Goal: Information Seeking & Learning: Learn about a topic

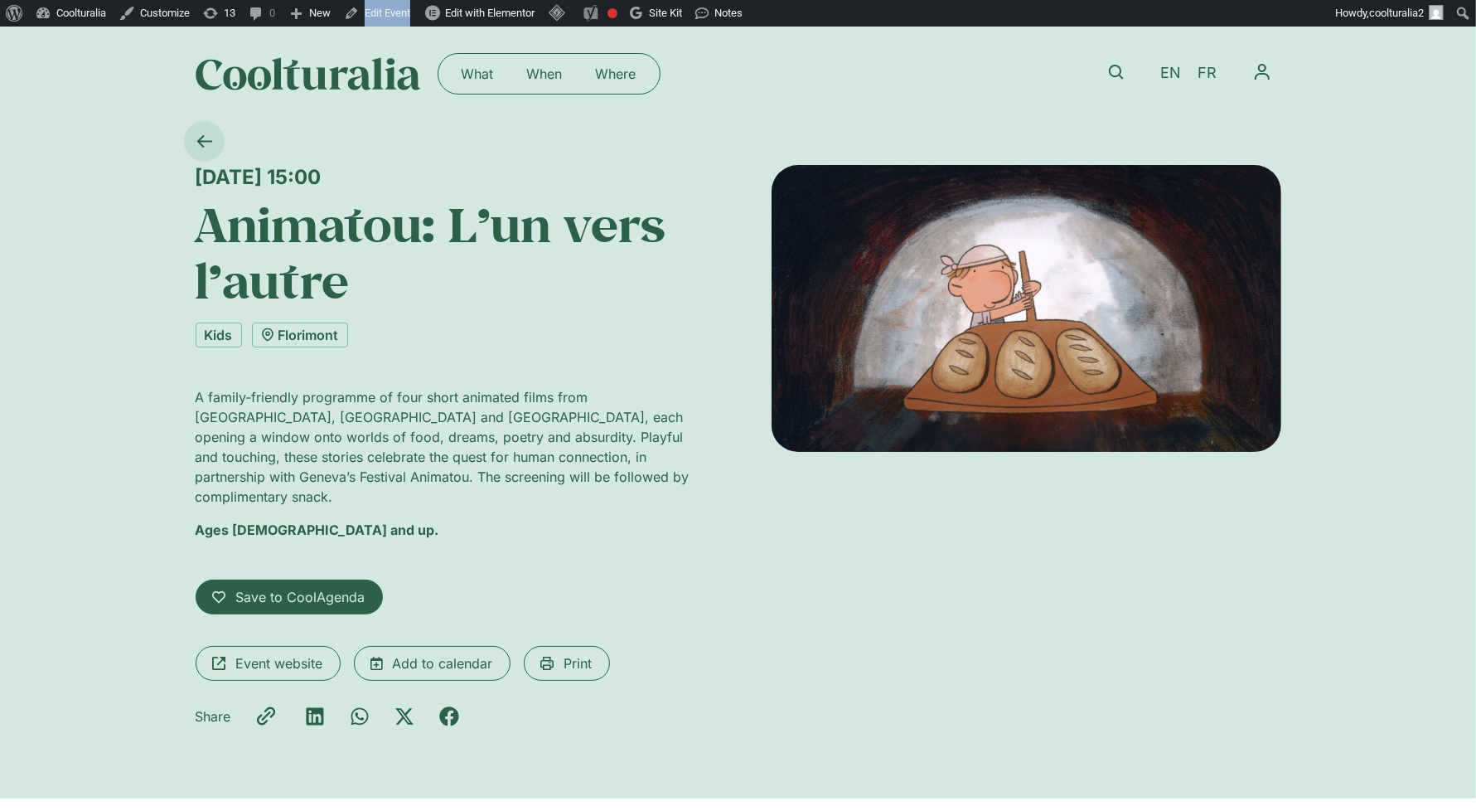
click at [196, 139] on icon at bounding box center [204, 141] width 16 height 16
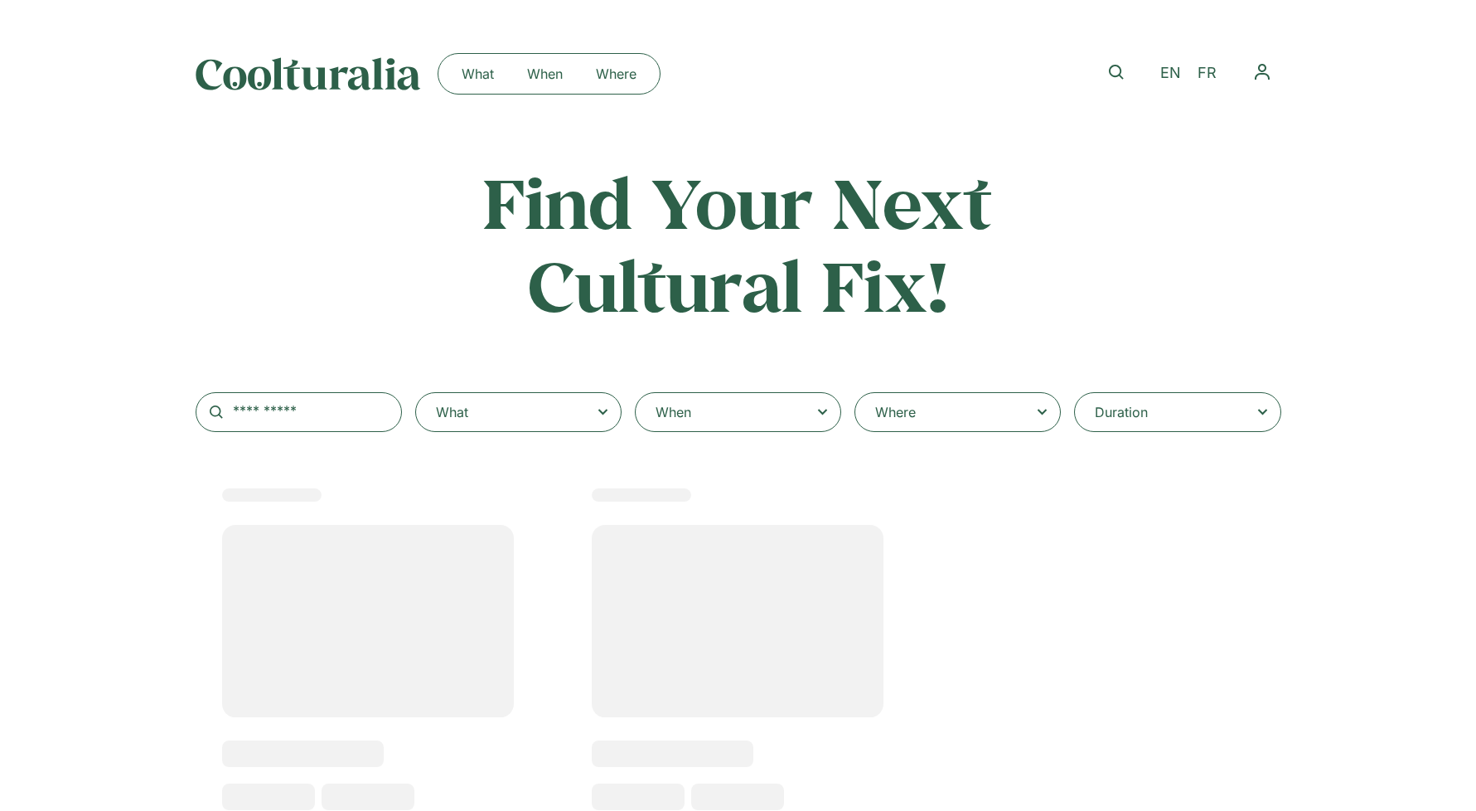
scroll to position [239, 0]
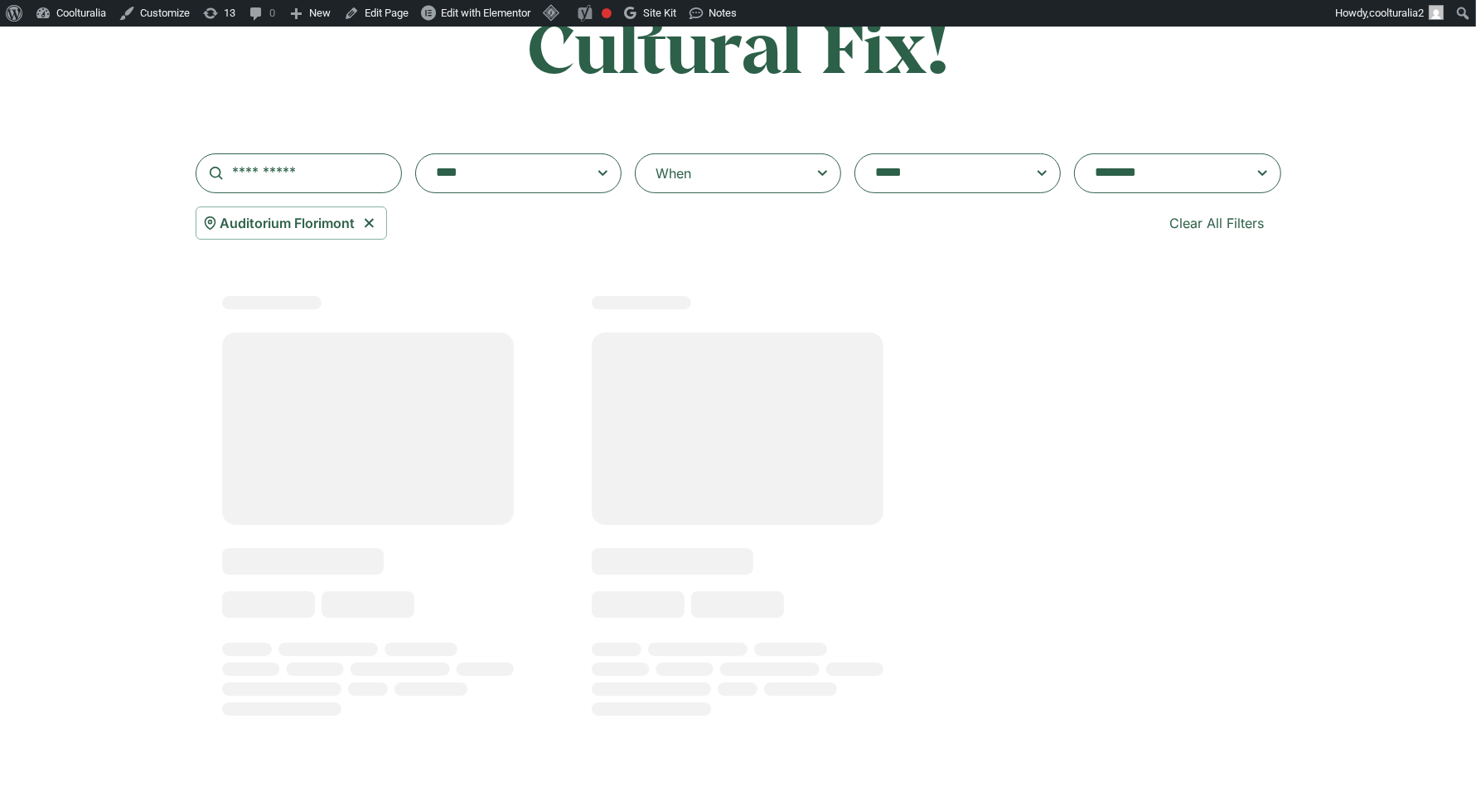
select select
select select "****"
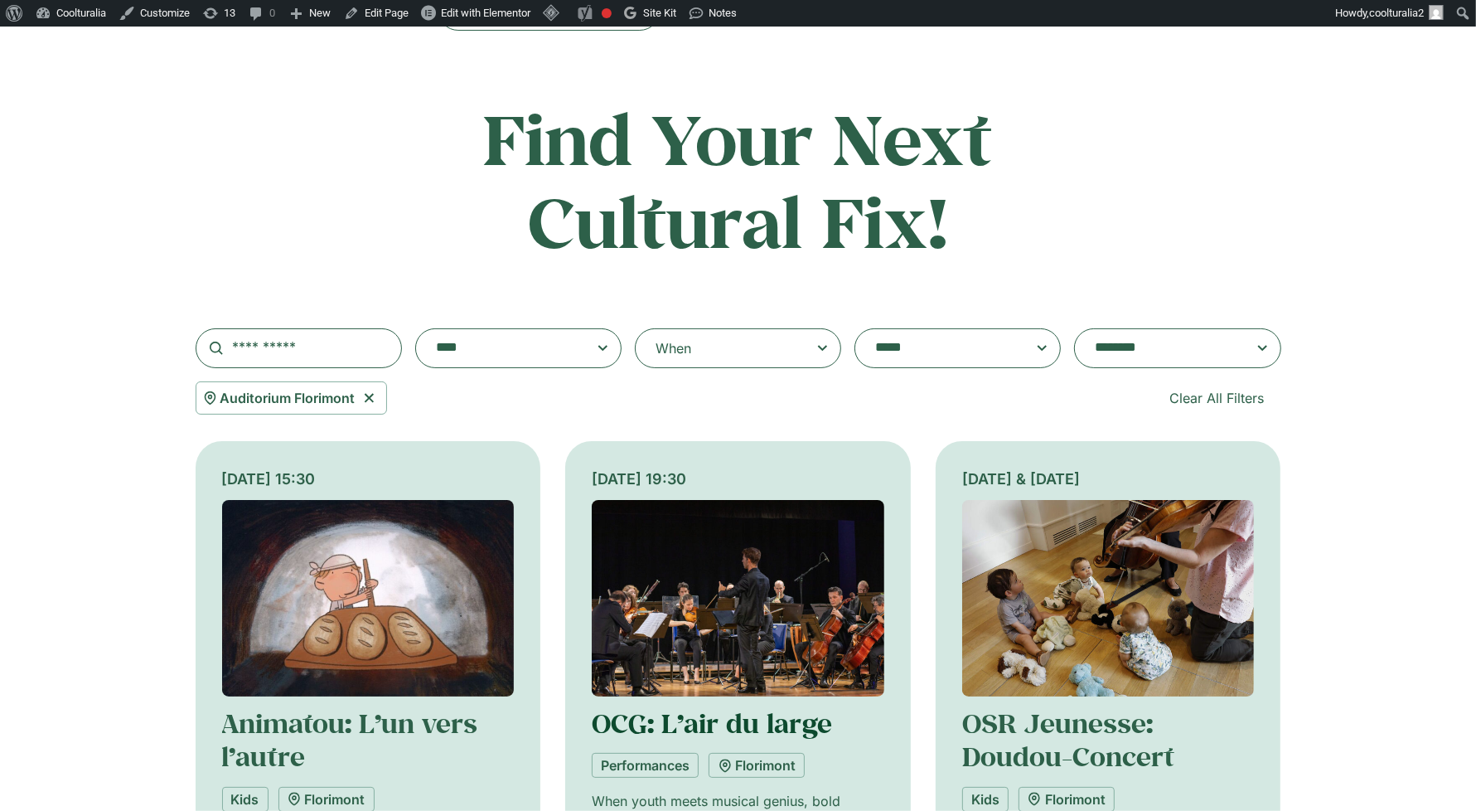
scroll to position [67, 0]
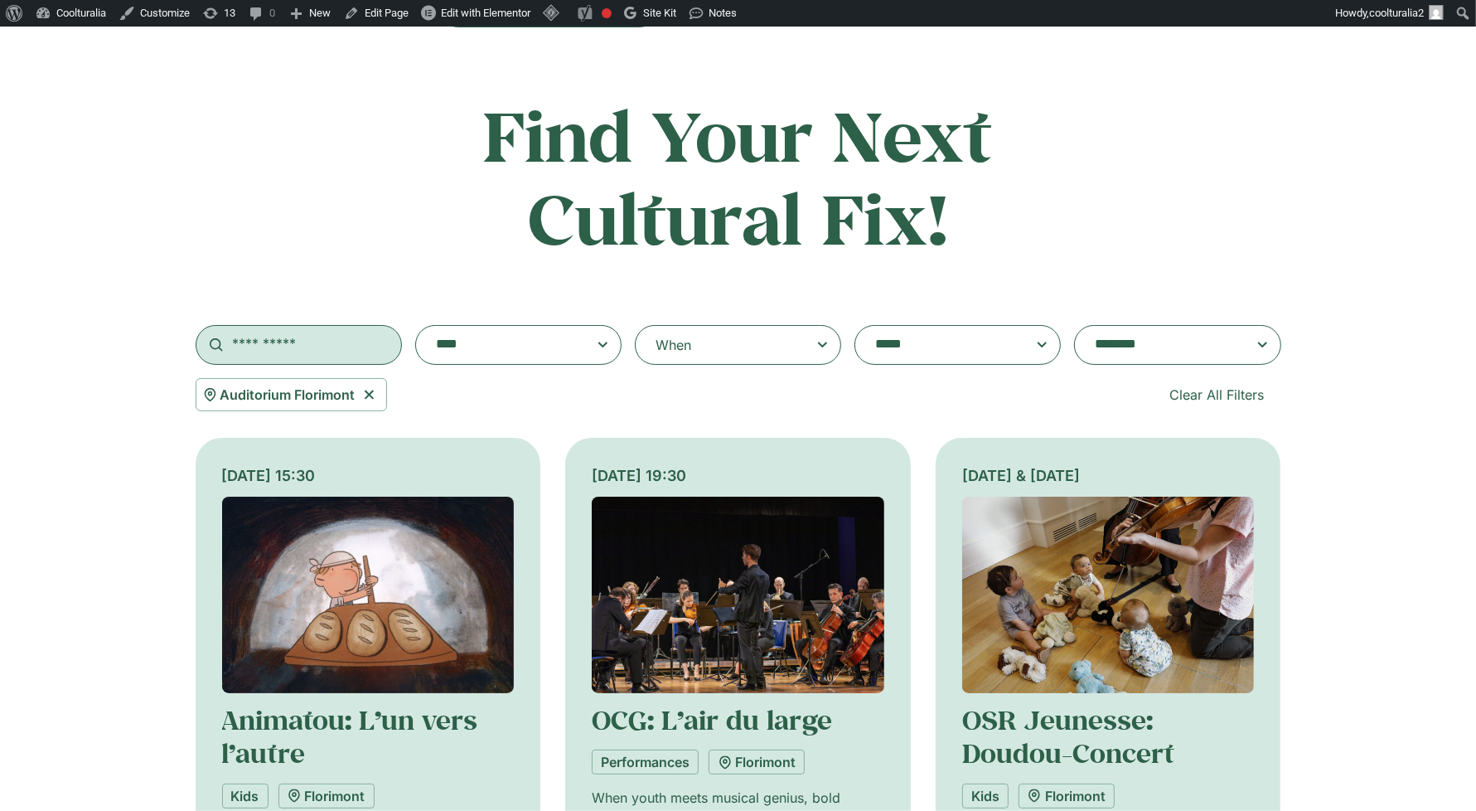
click at [315, 339] on input "text" at bounding box center [299, 345] width 206 height 40
click at [370, 391] on icon at bounding box center [369, 395] width 21 height 20
select select
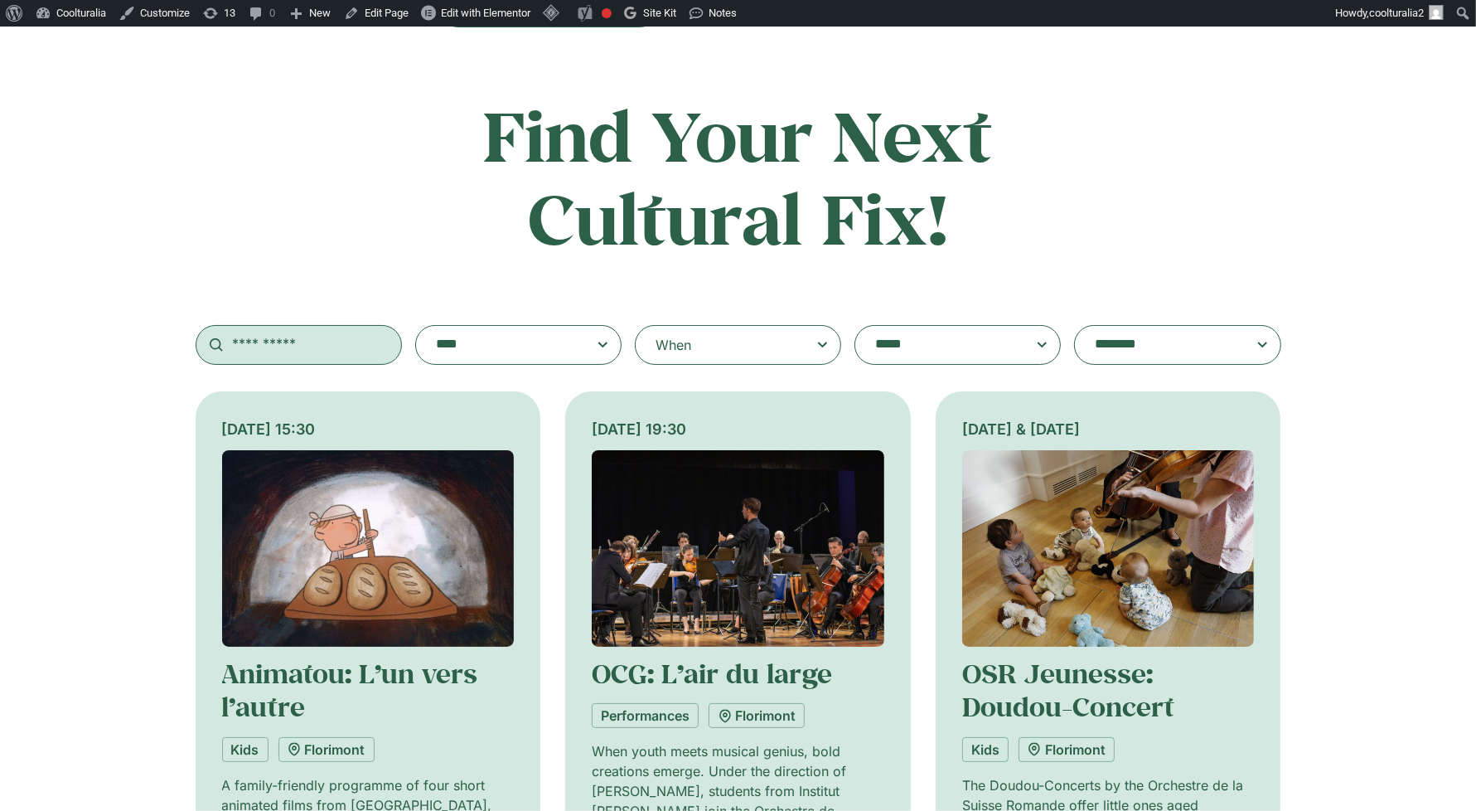
click at [341, 348] on input "text" at bounding box center [299, 345] width 206 height 40
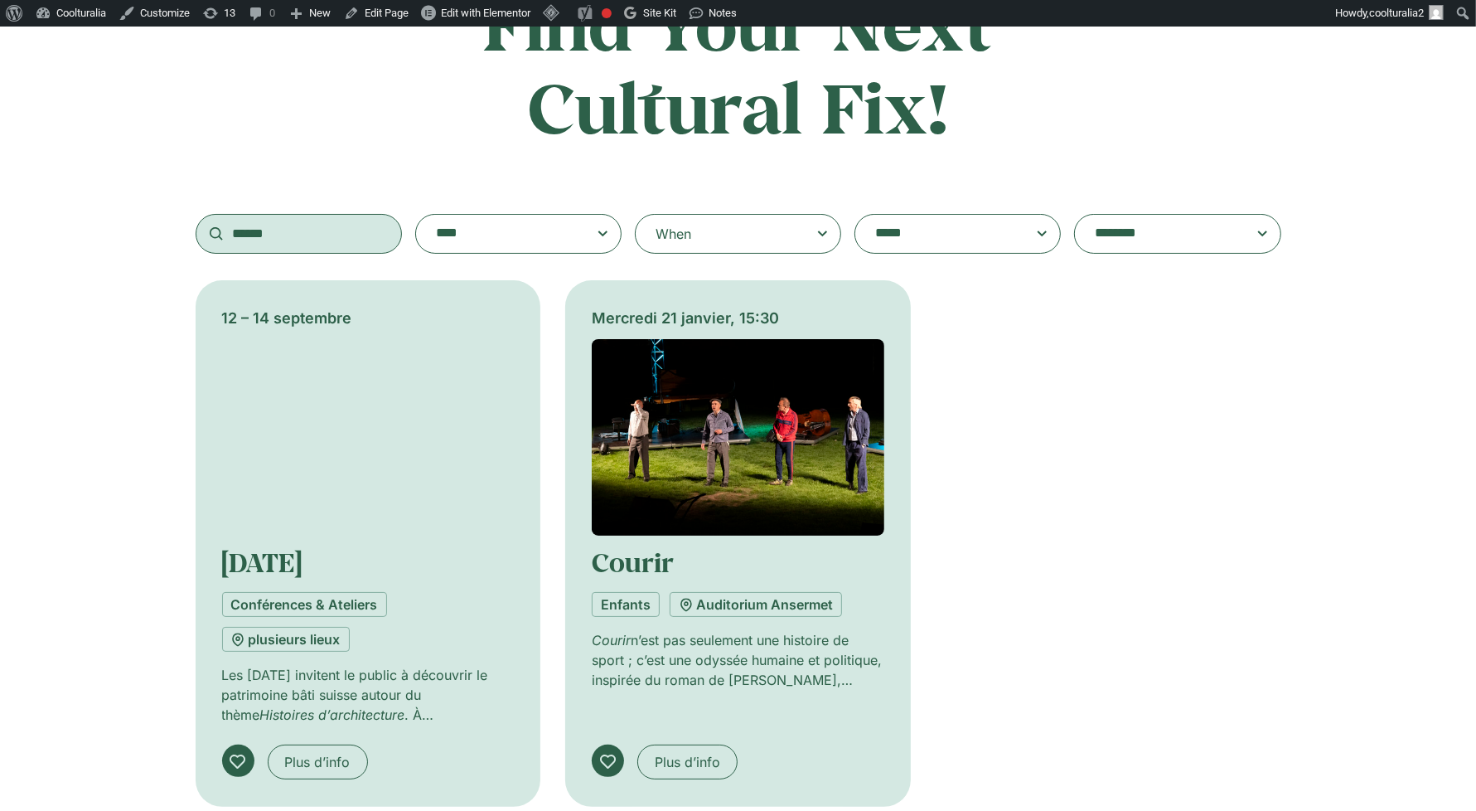
scroll to position [182, 0]
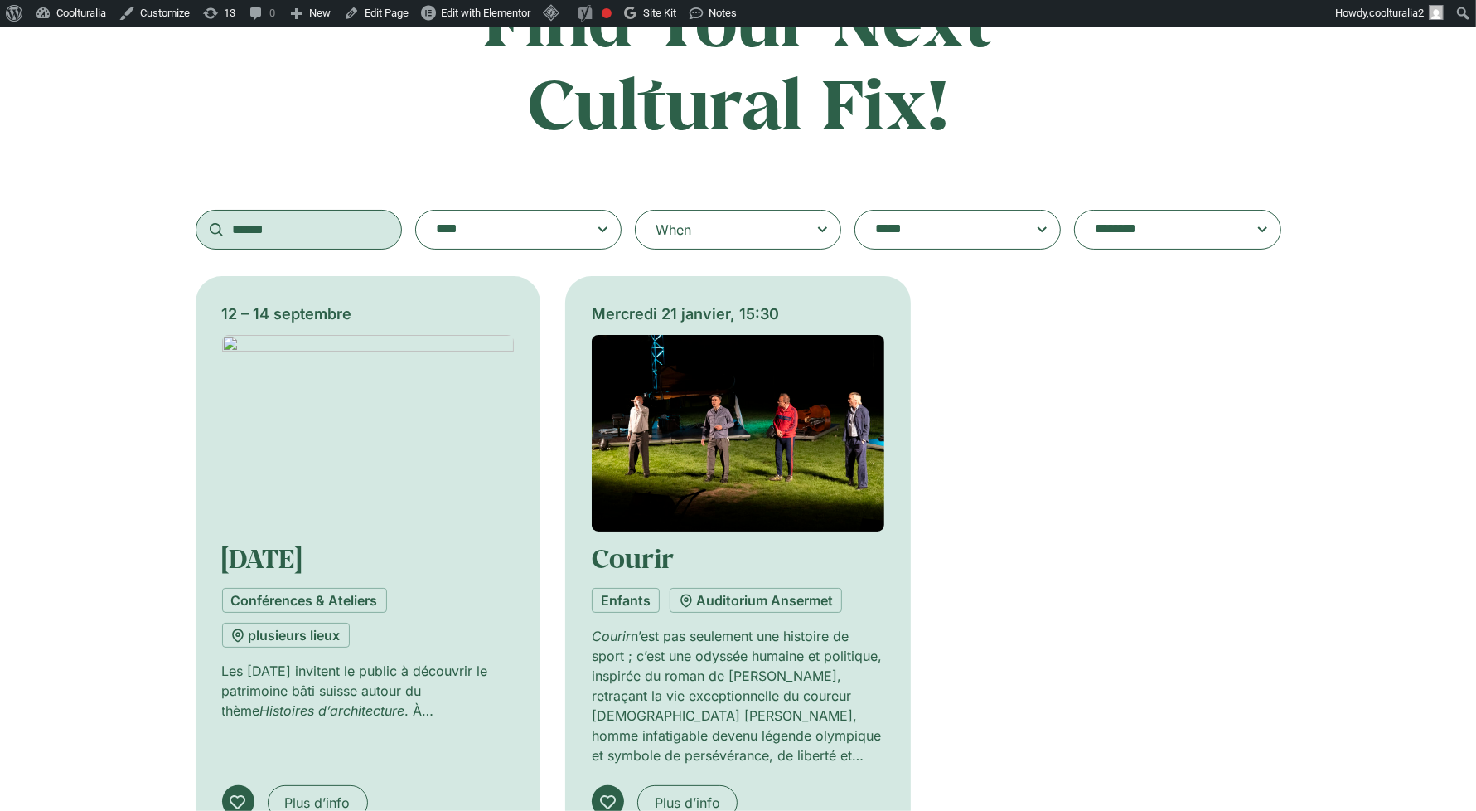
type input "******"
click at [785, 438] on img at bounding box center [738, 433] width 293 height 196
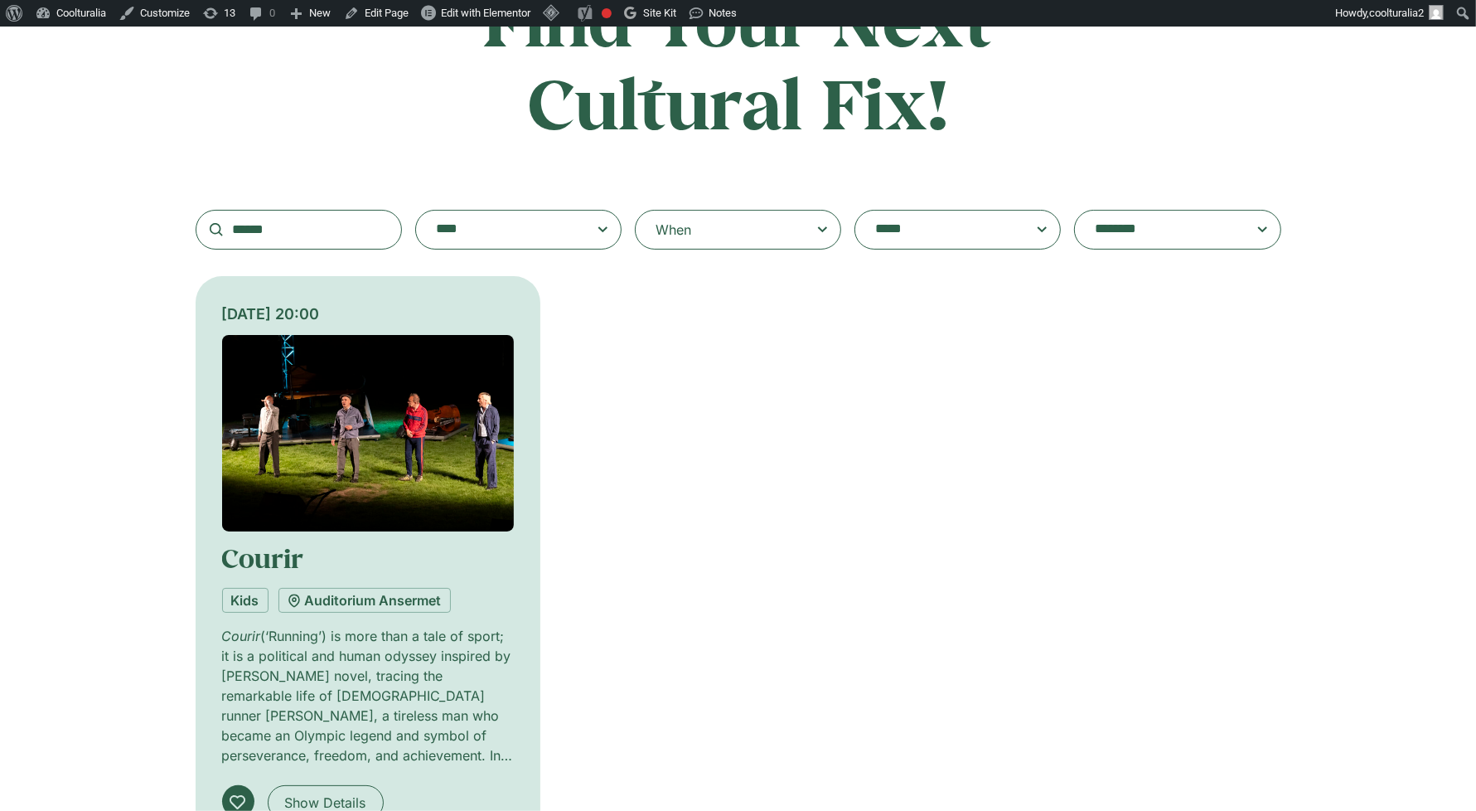
click at [361, 414] on img at bounding box center [368, 433] width 293 height 196
click at [356, 399] on img at bounding box center [368, 433] width 293 height 196
click at [370, 399] on img at bounding box center [368, 433] width 293 height 196
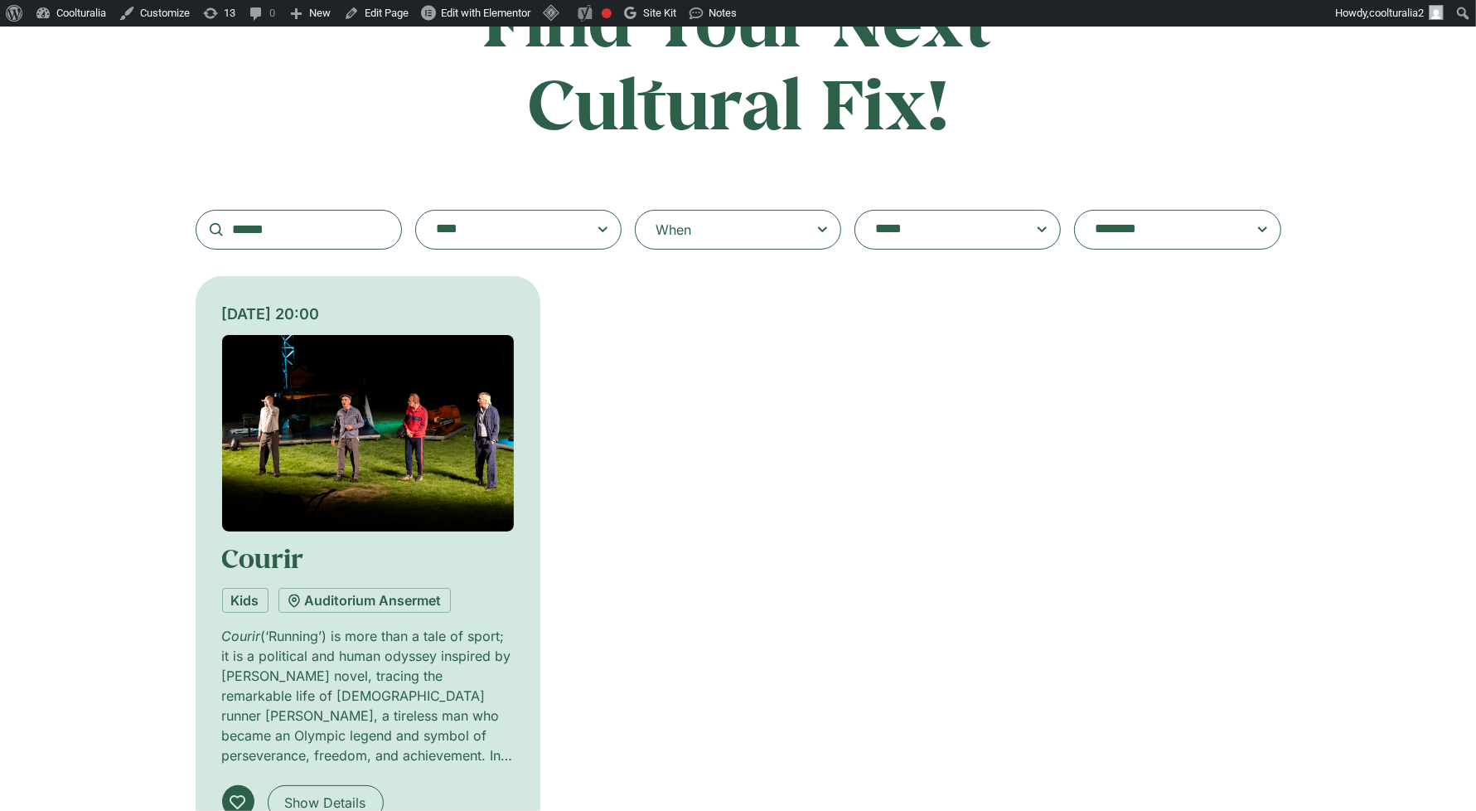
click at [370, 399] on img at bounding box center [368, 433] width 293 height 196
click at [464, 424] on img at bounding box center [368, 433] width 293 height 196
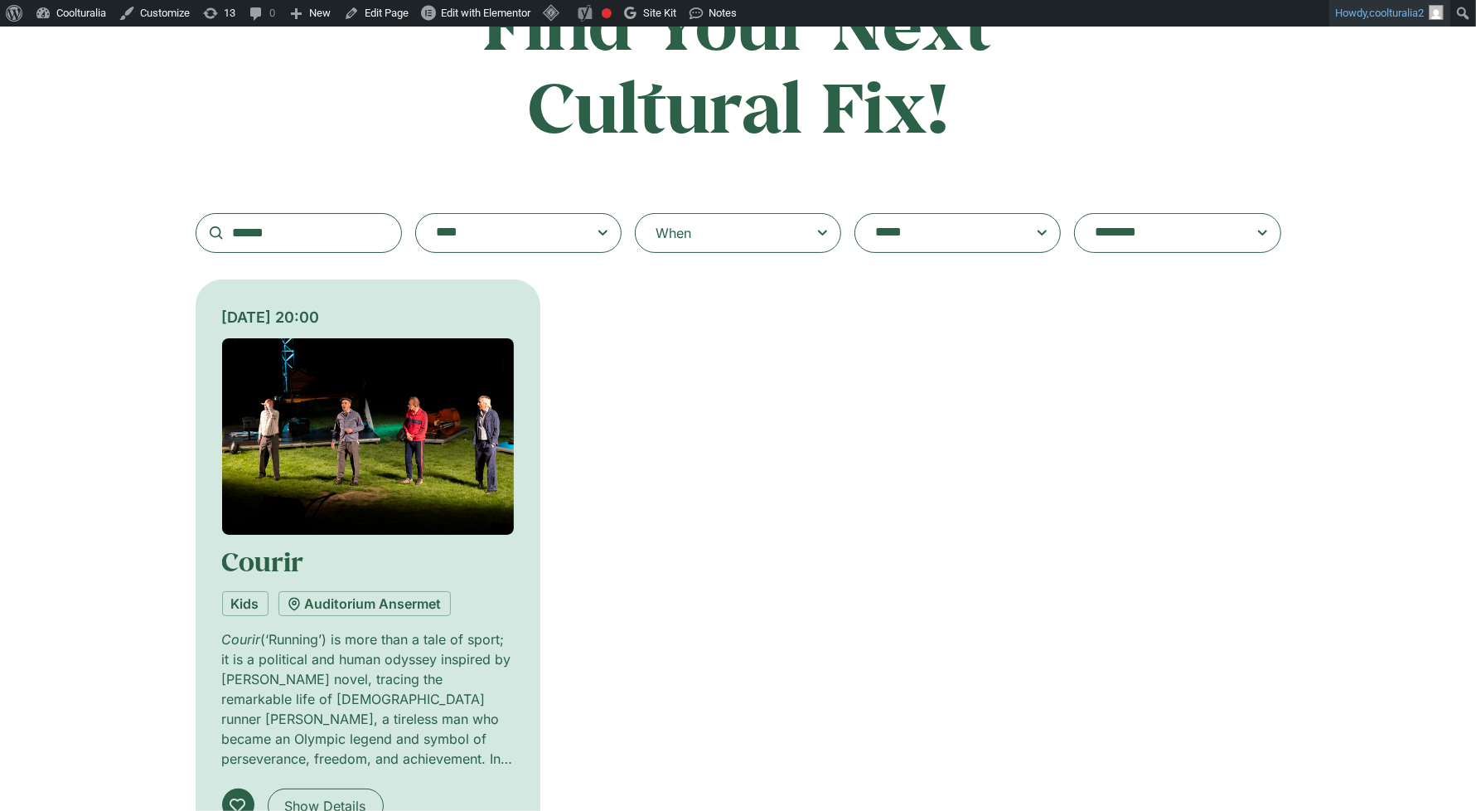
scroll to position [178, 0]
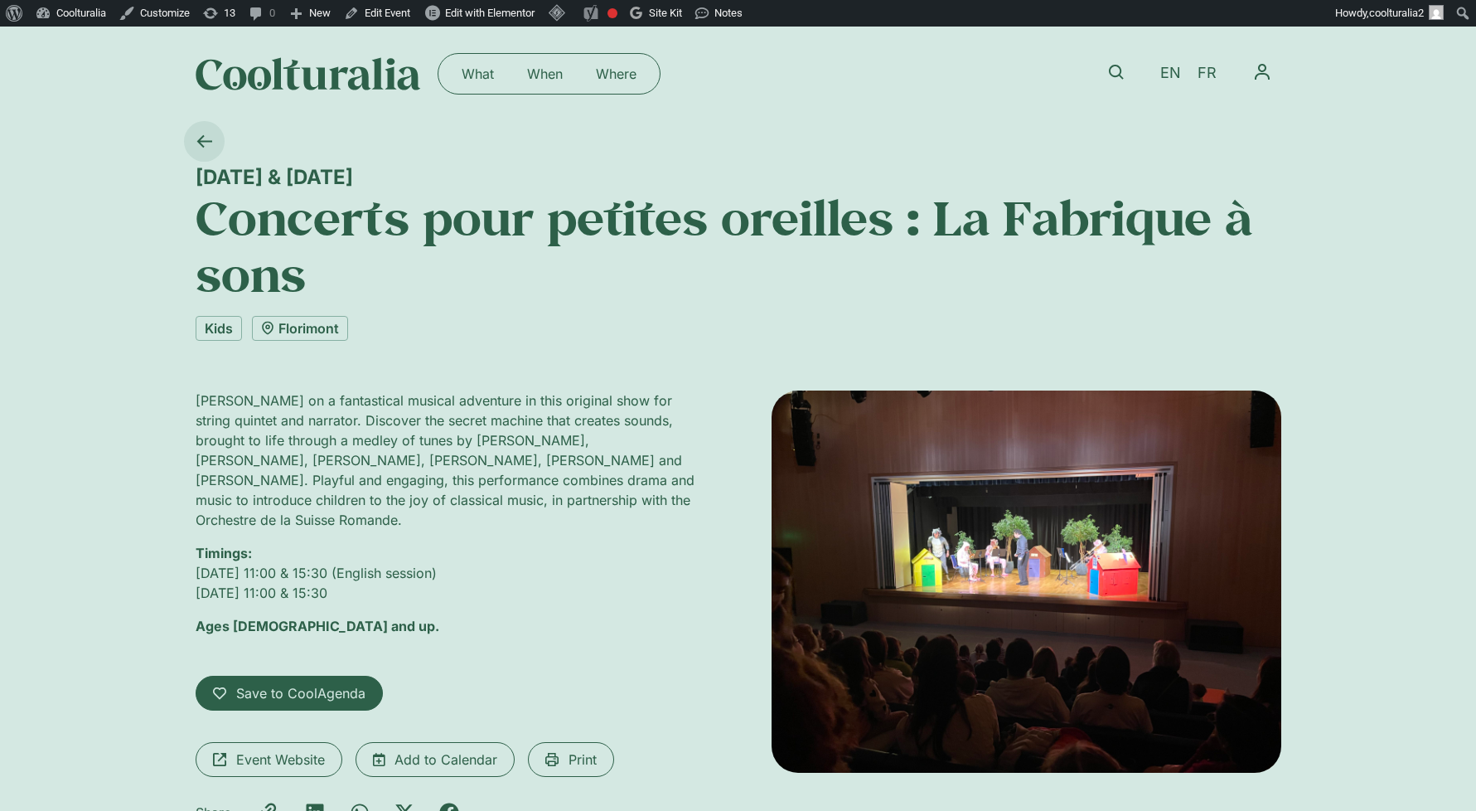
click at [201, 144] on icon at bounding box center [203, 141] width 15 height 12
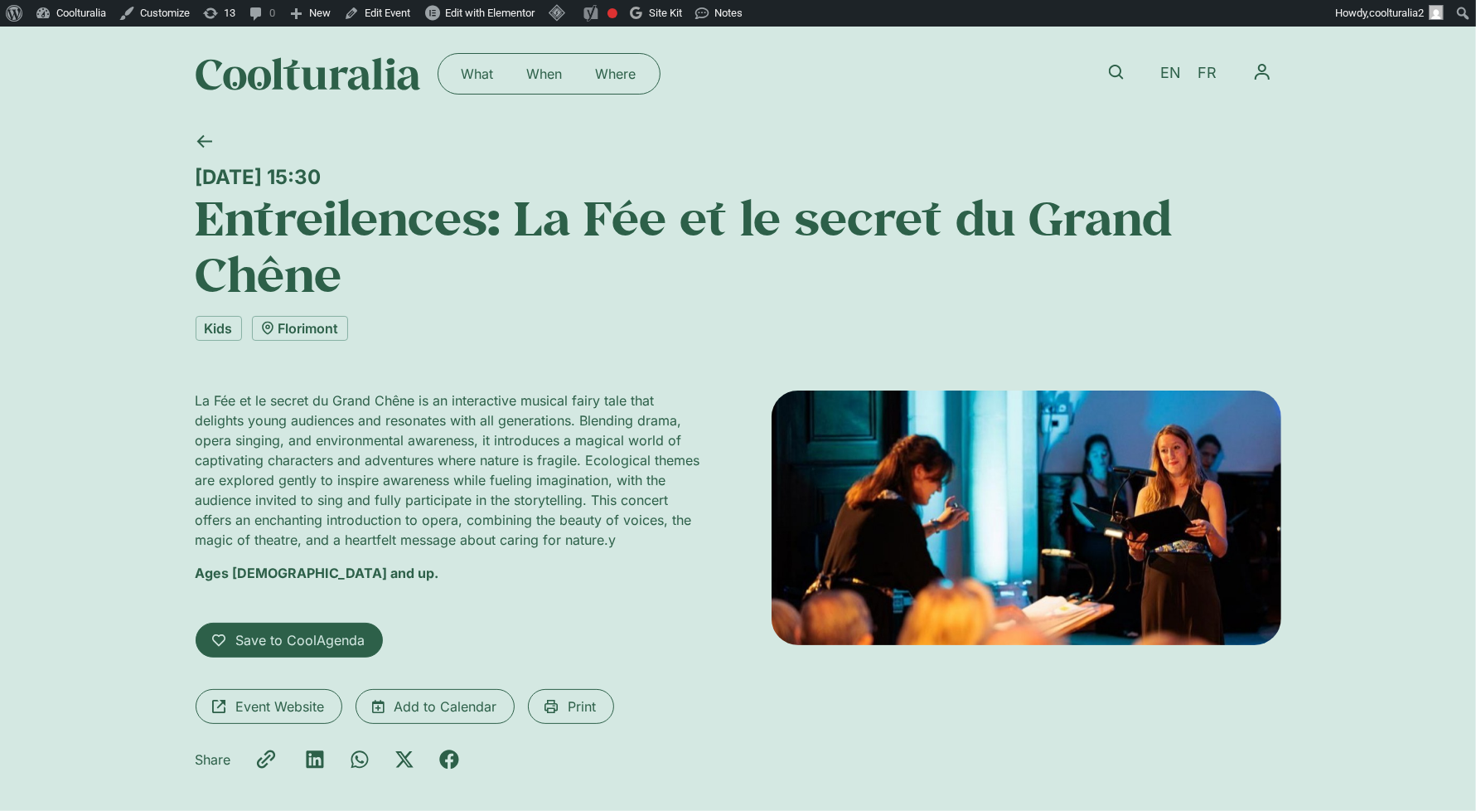
scroll to position [4, 0]
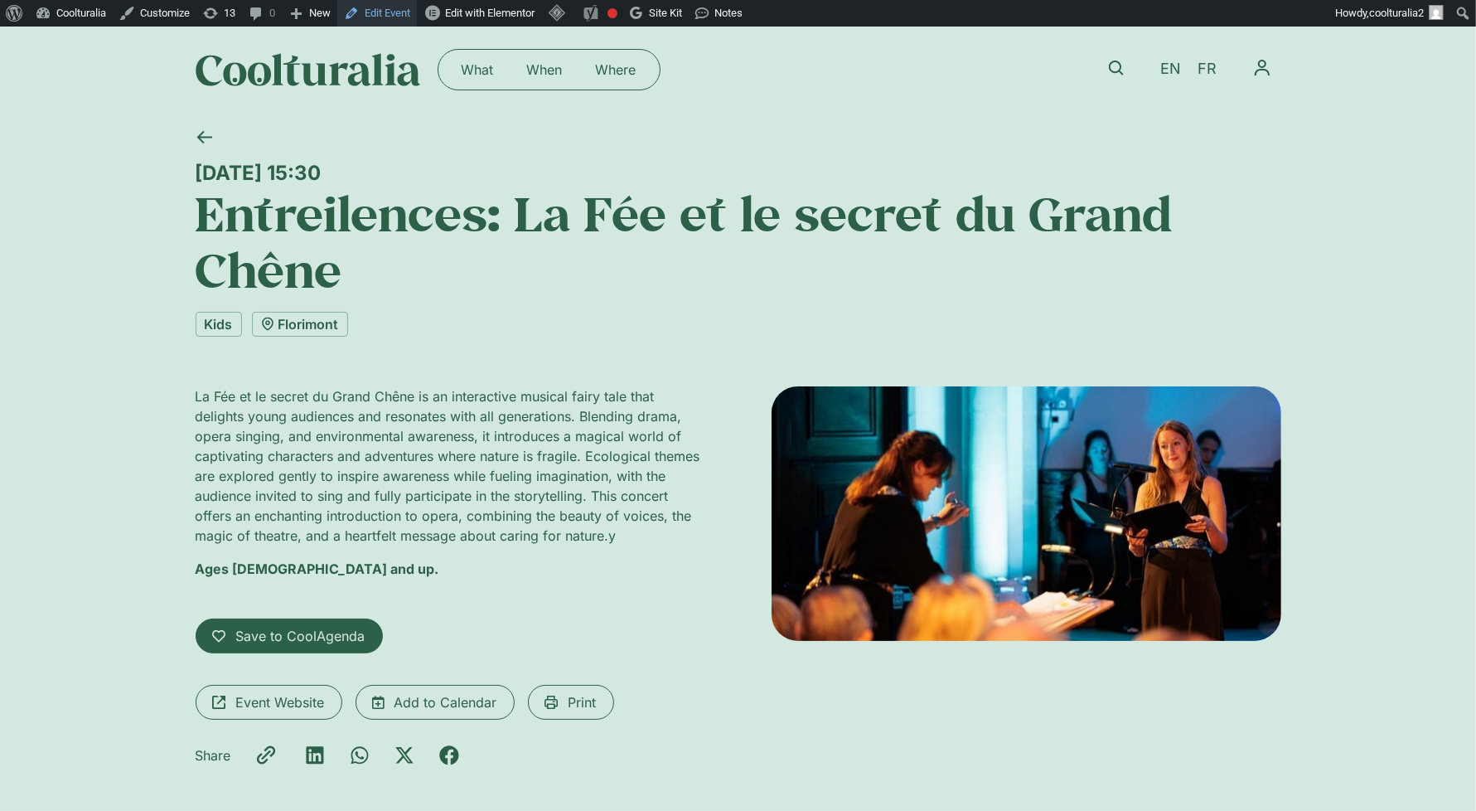
click at [399, 13] on link "Edit Event" at bounding box center [377, 13] width 80 height 27
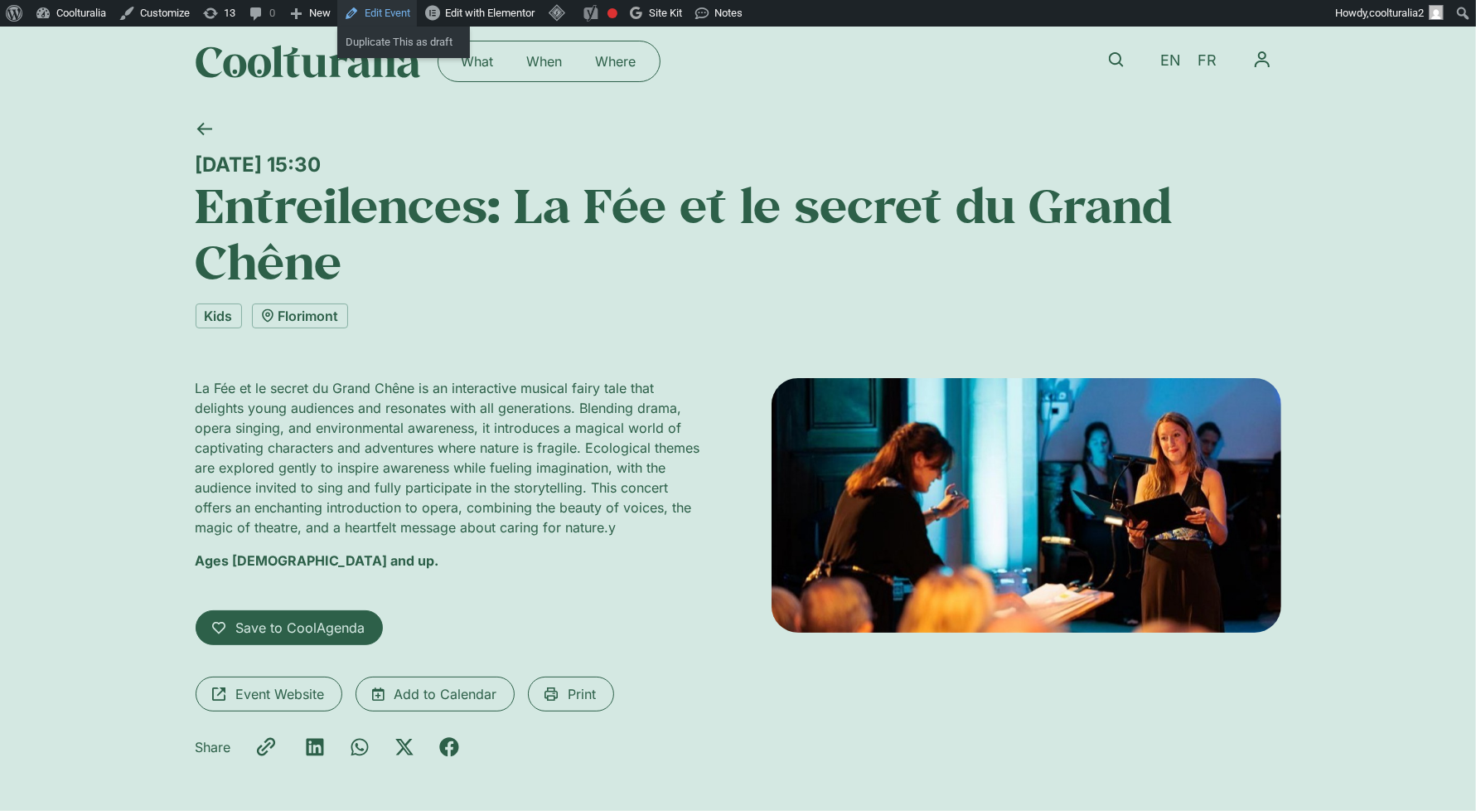
click at [388, 17] on link "Edit Event" at bounding box center [377, 13] width 80 height 27
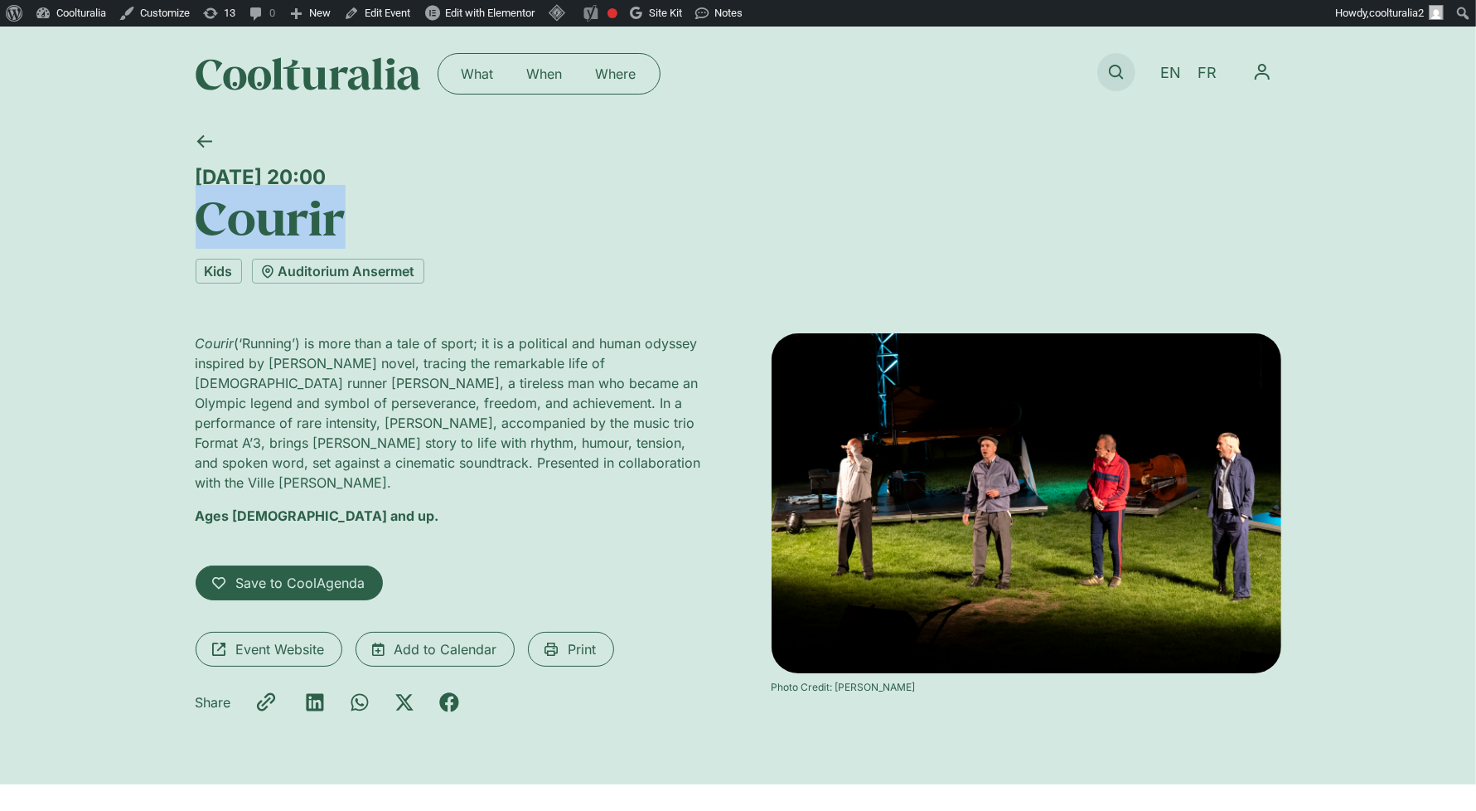
click at [1113, 71] on icon at bounding box center [1116, 72] width 15 height 15
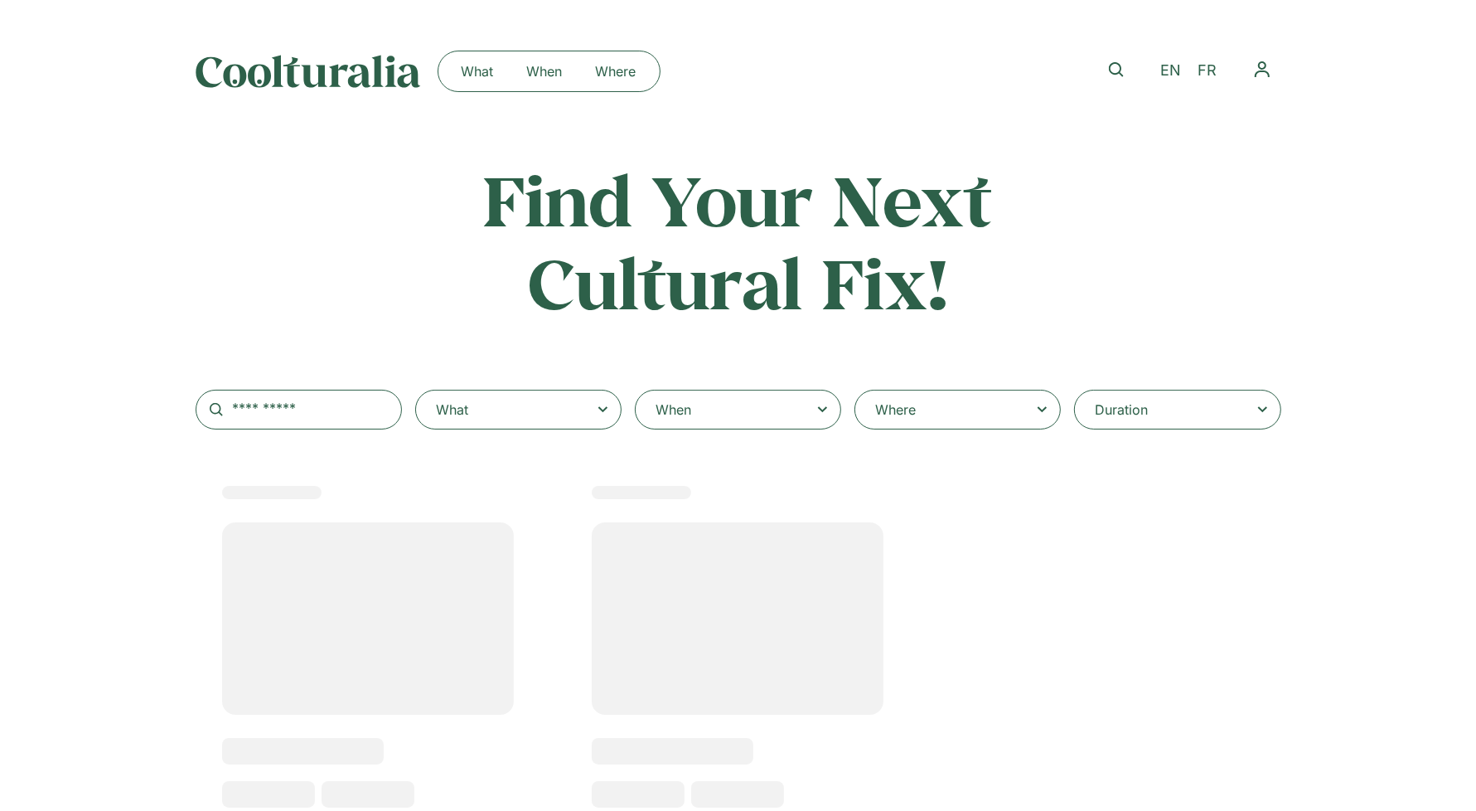
scroll to position [4, 0]
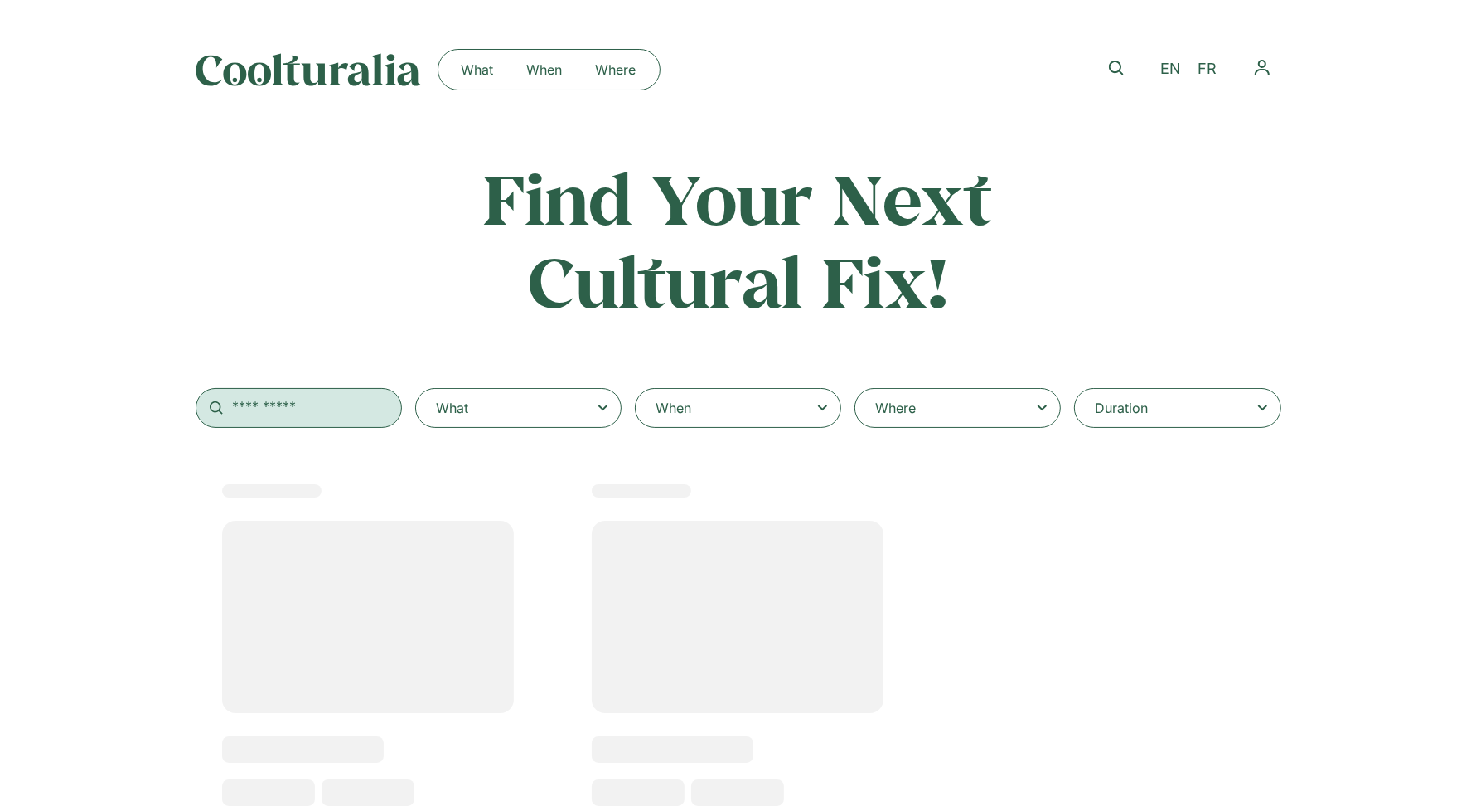
click at [291, 413] on input "text" at bounding box center [299, 408] width 206 height 40
type input "******"
select select
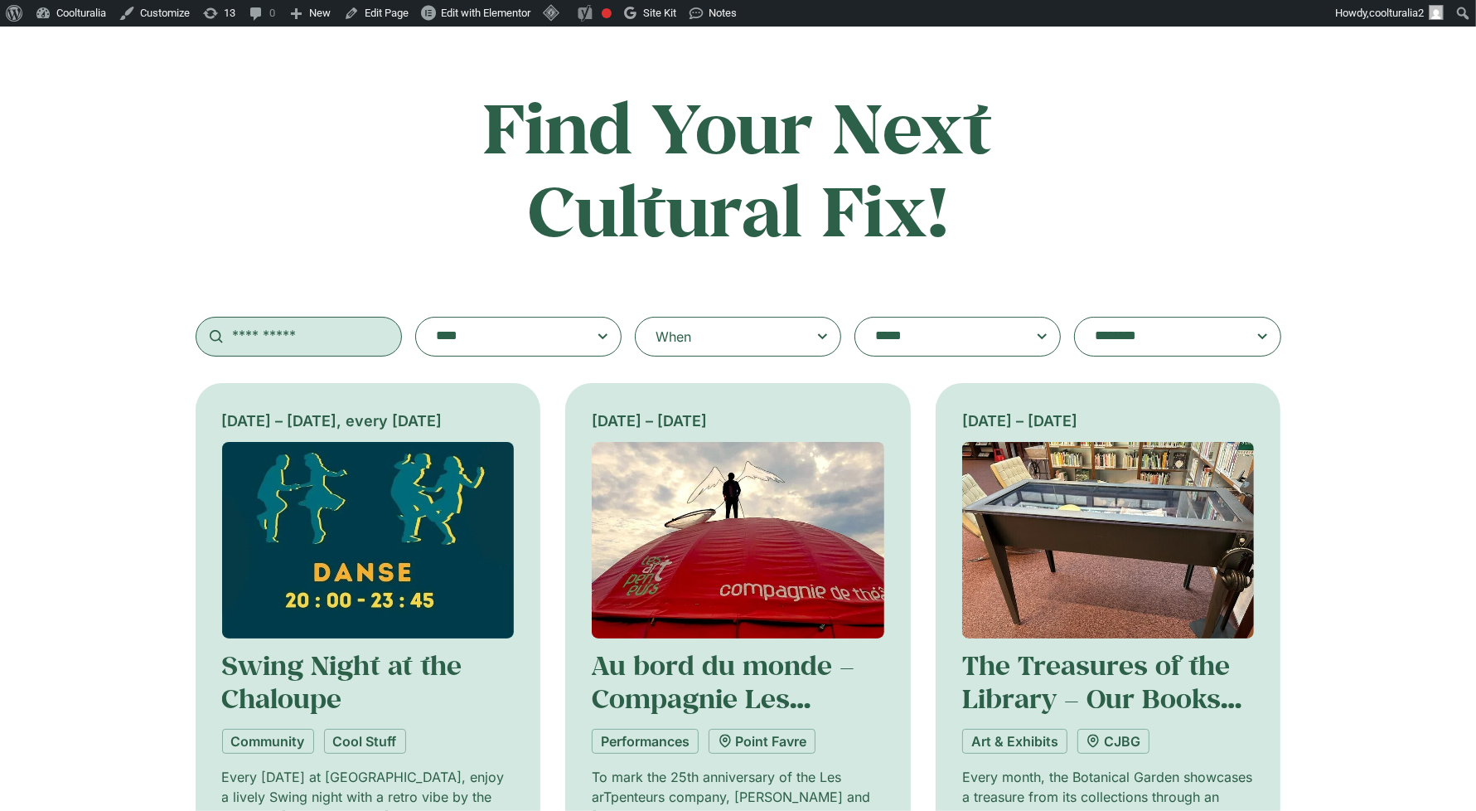
scroll to position [183, 0]
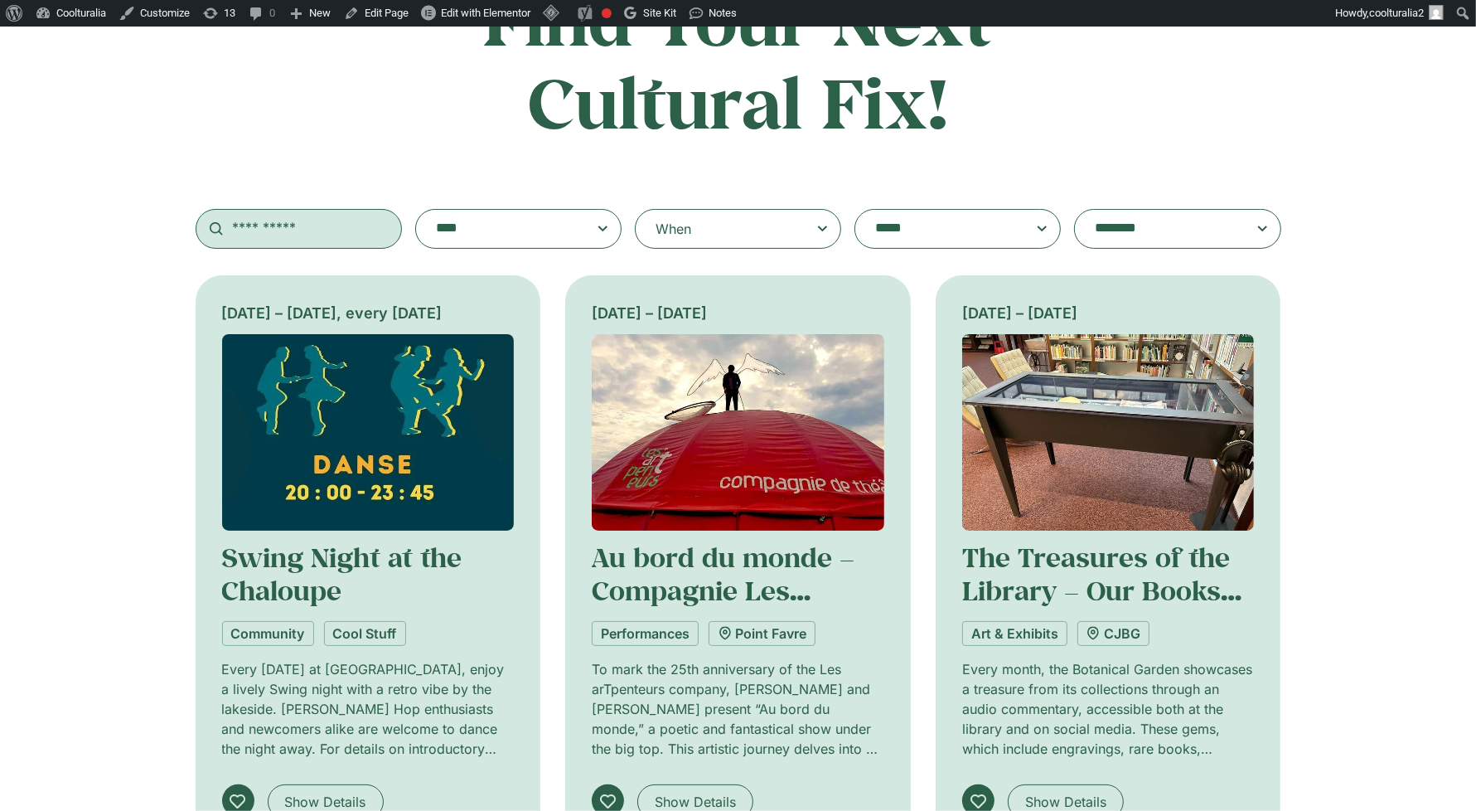
click at [293, 209] on input "text" at bounding box center [299, 229] width 206 height 40
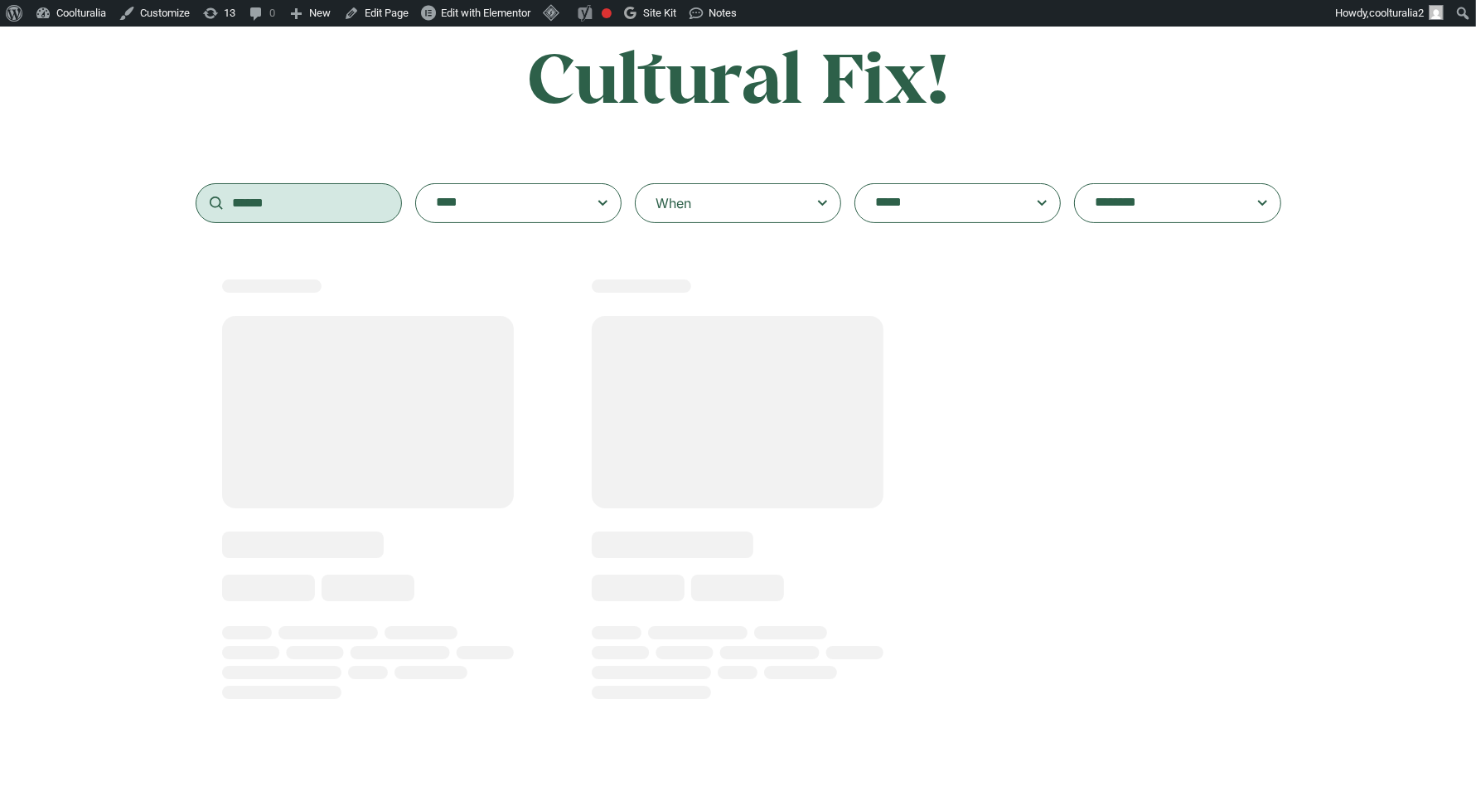
scroll to position [208, 0]
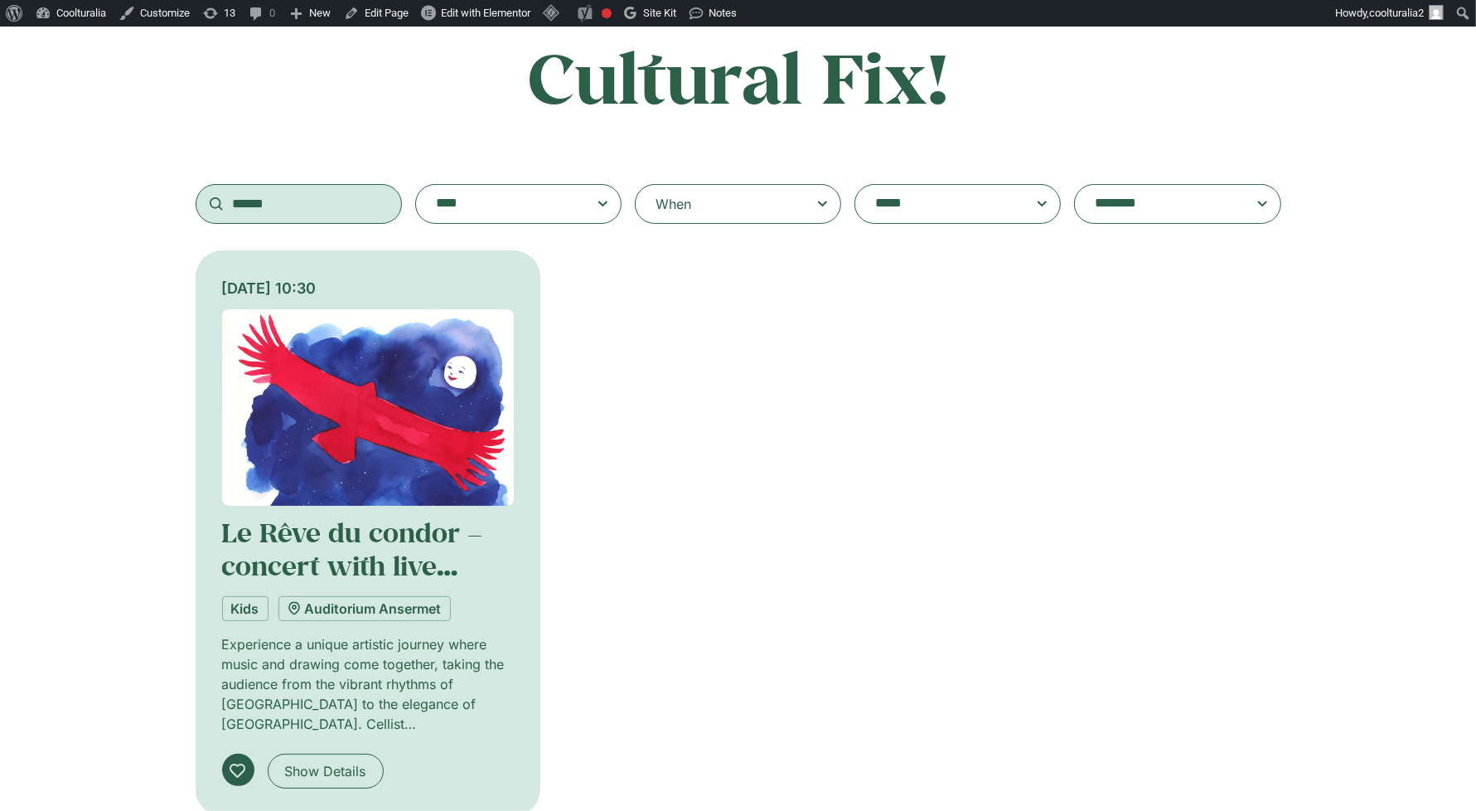
type input "******"
click at [382, 403] on img at bounding box center [368, 407] width 293 height 196
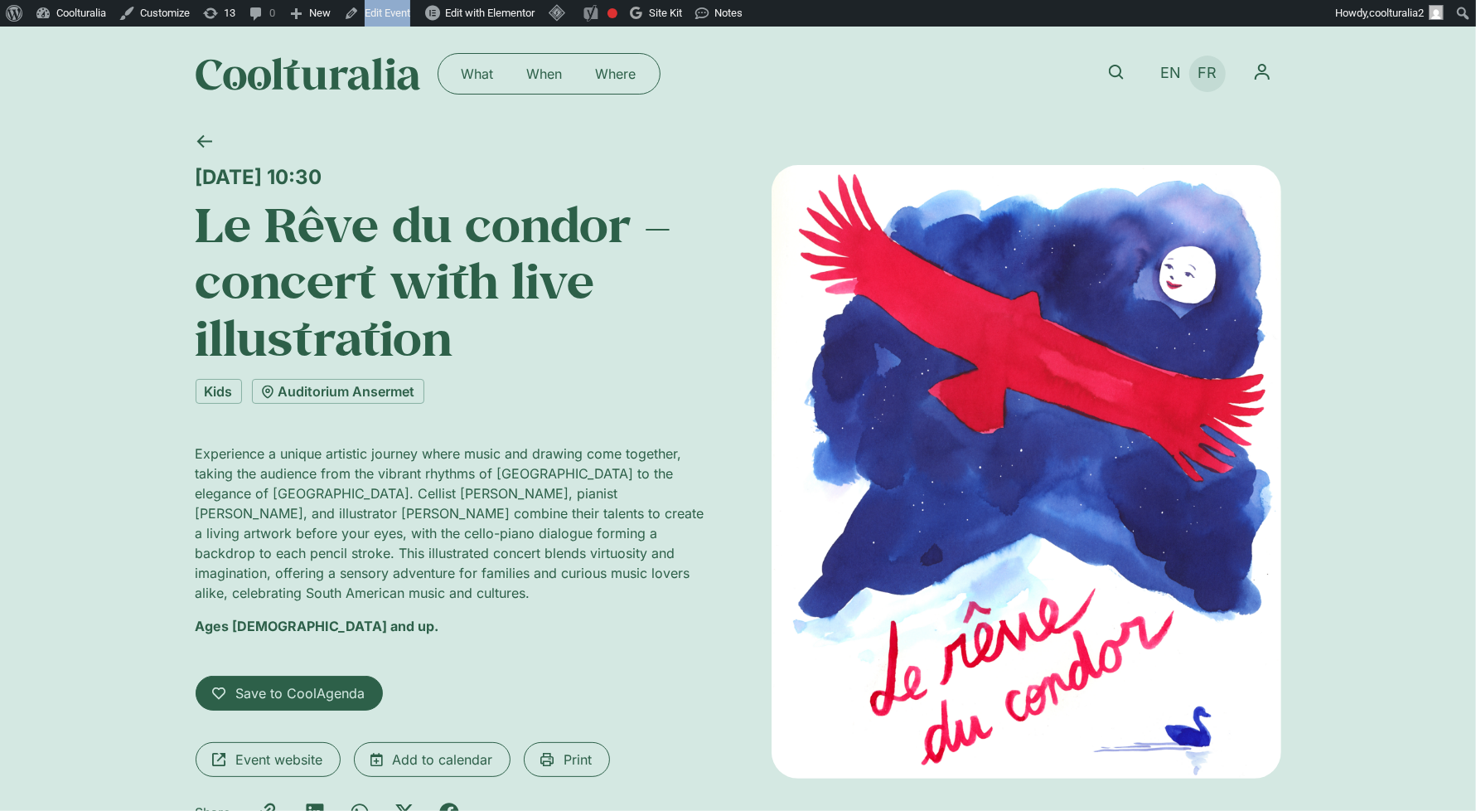
click at [1197, 70] on link "FR" at bounding box center [1207, 73] width 36 height 24
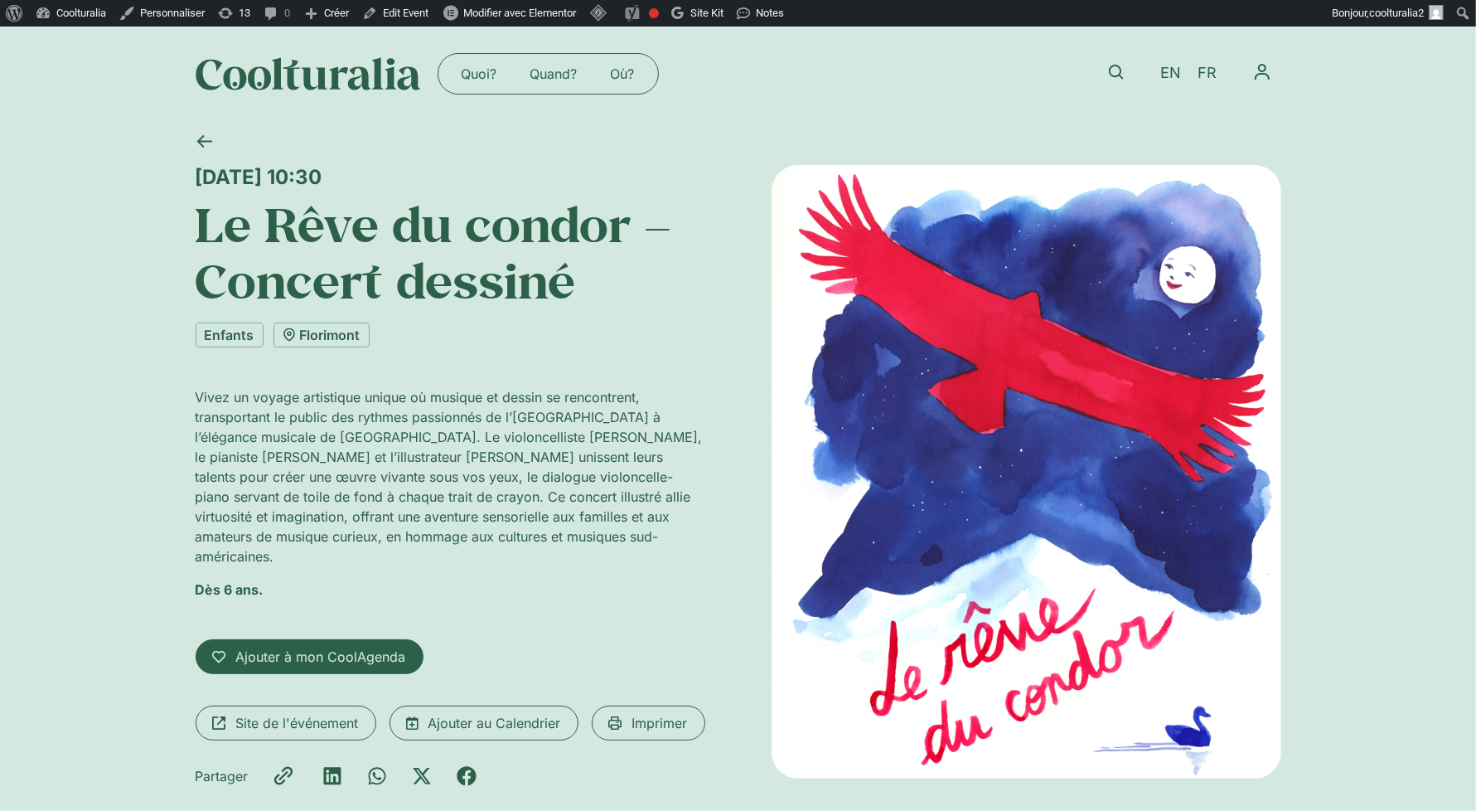
scroll to position [4, 0]
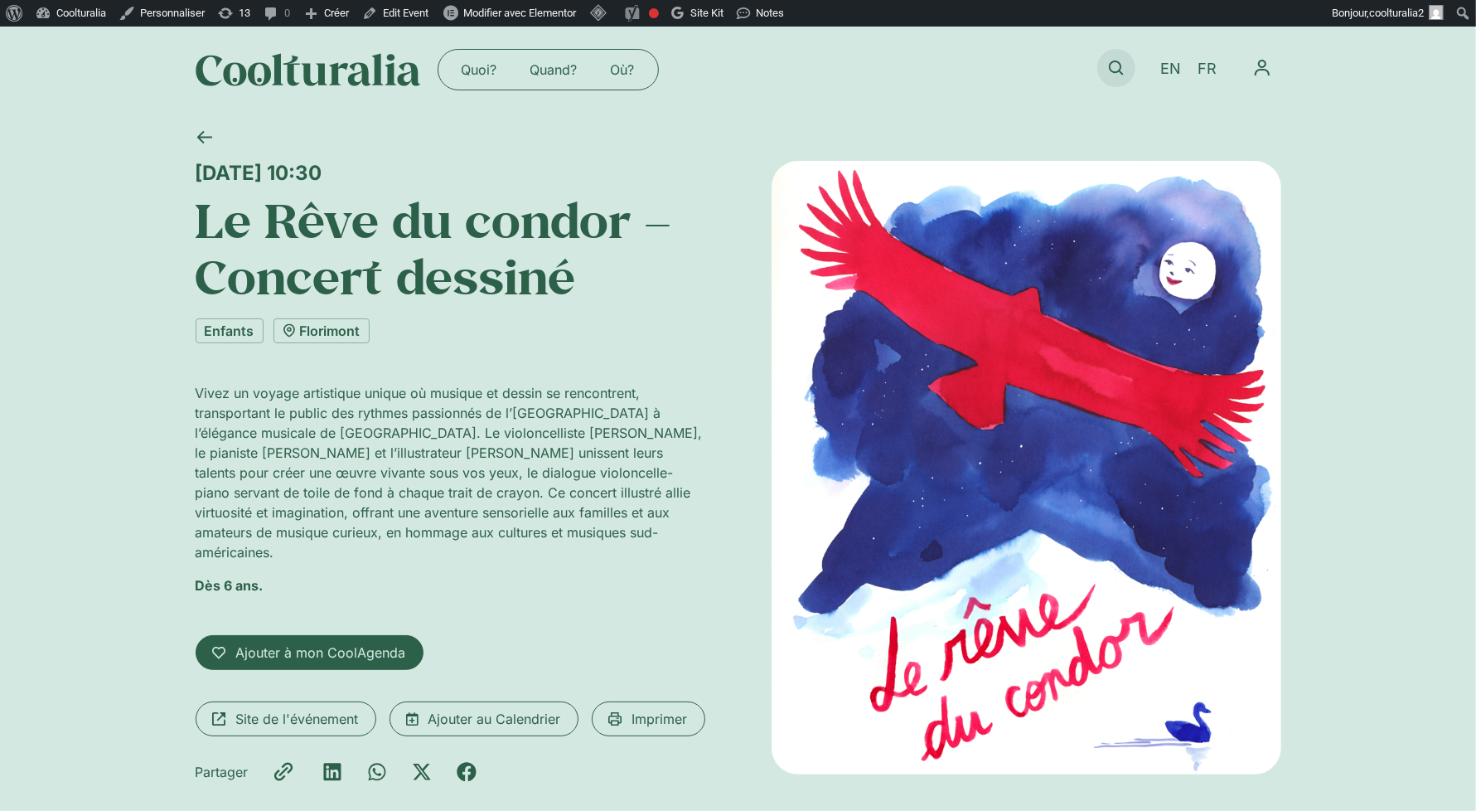
click at [1113, 65] on icon at bounding box center [1116, 68] width 15 height 15
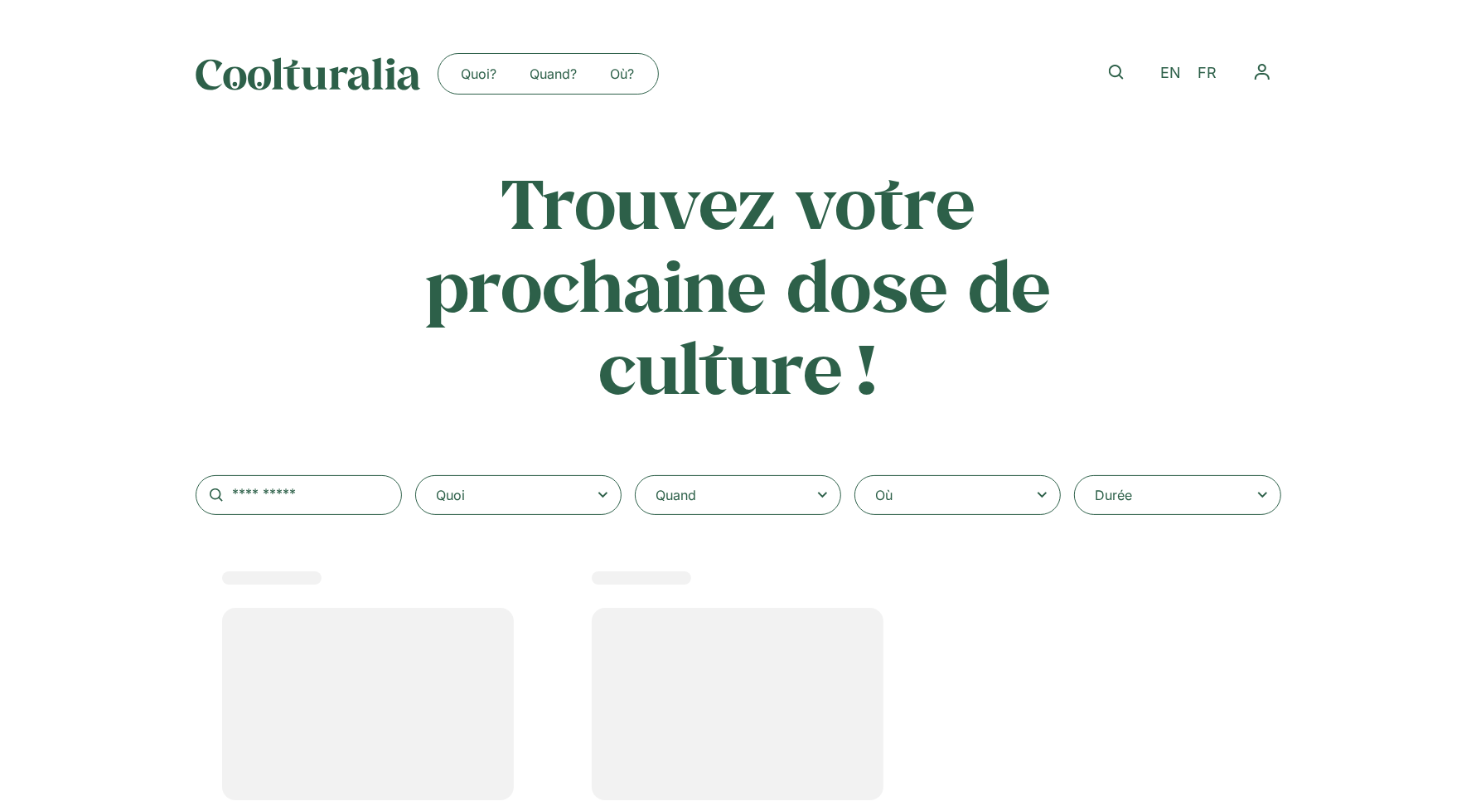
select select
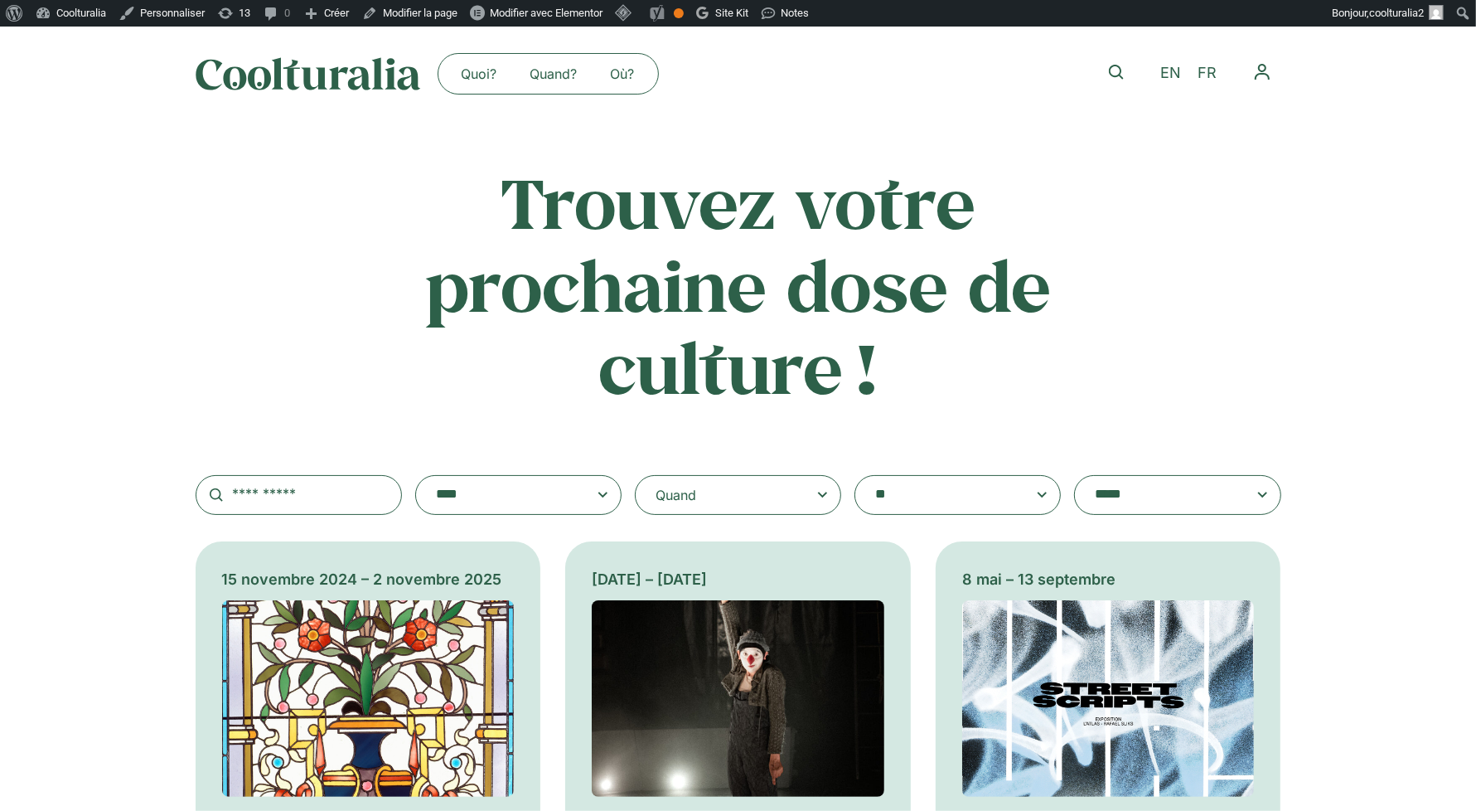
click at [933, 491] on textarea "**********" at bounding box center [941, 494] width 133 height 23
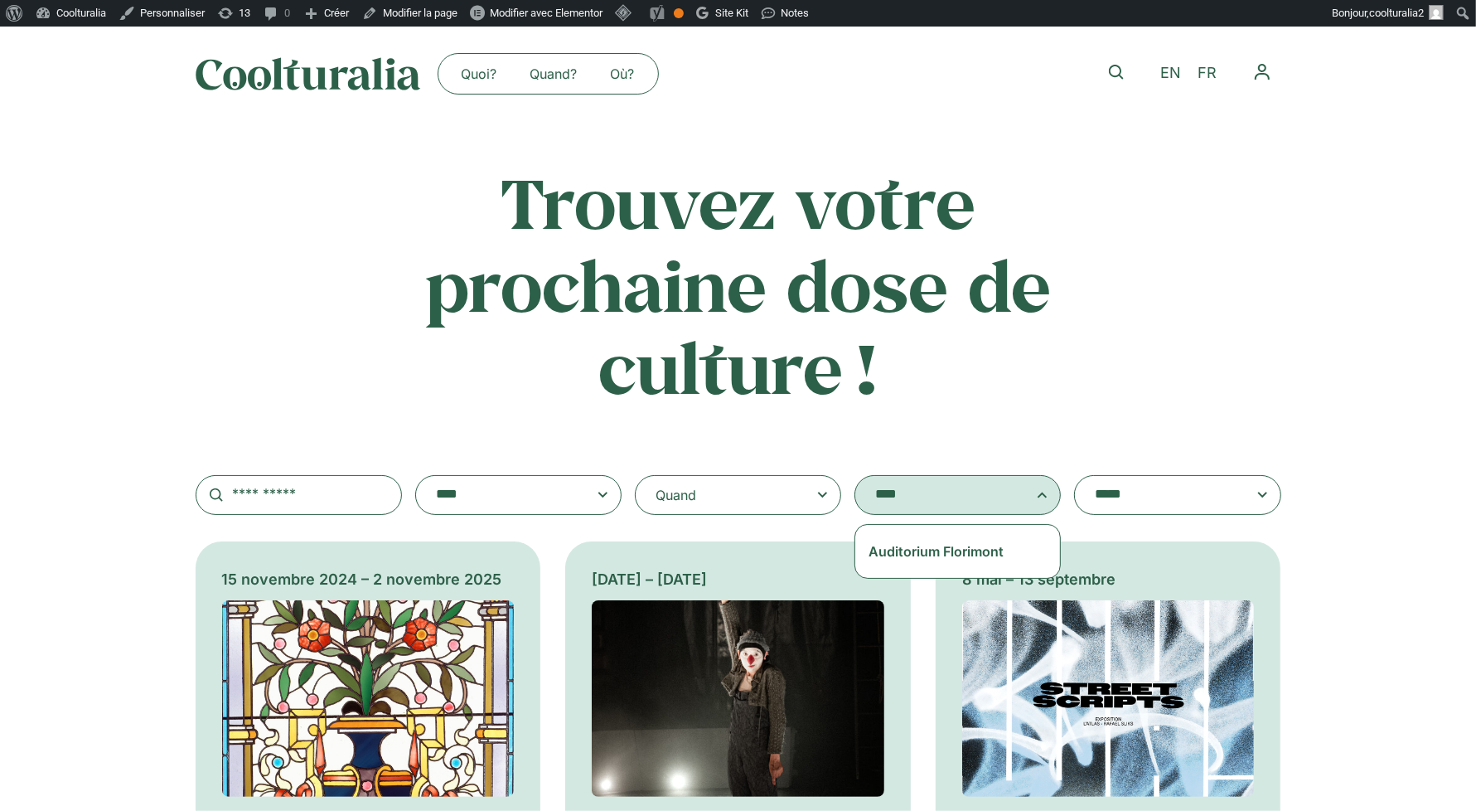
type textarea "****"
select select "****"
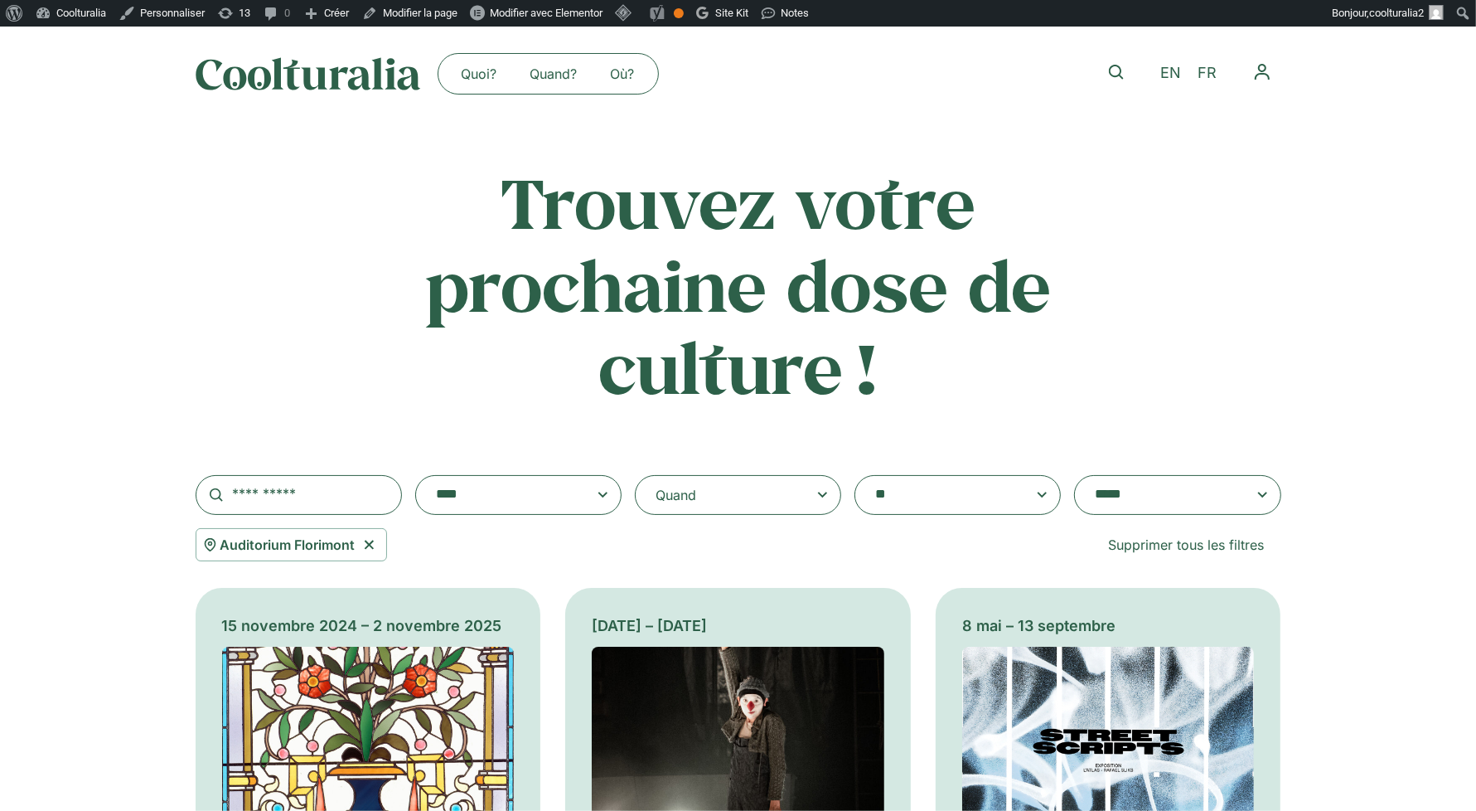
scroll to position [119, 0]
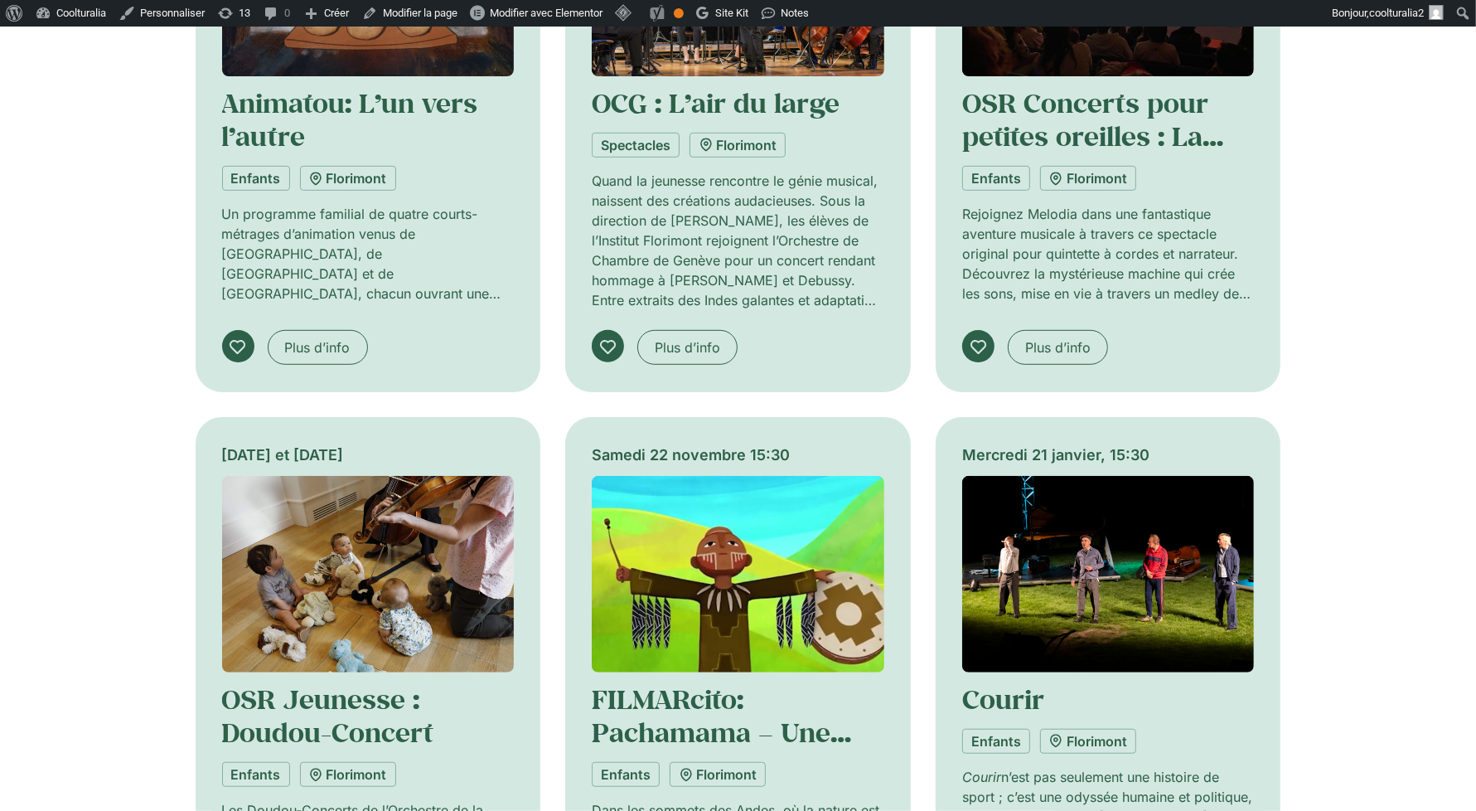
scroll to position [844, 0]
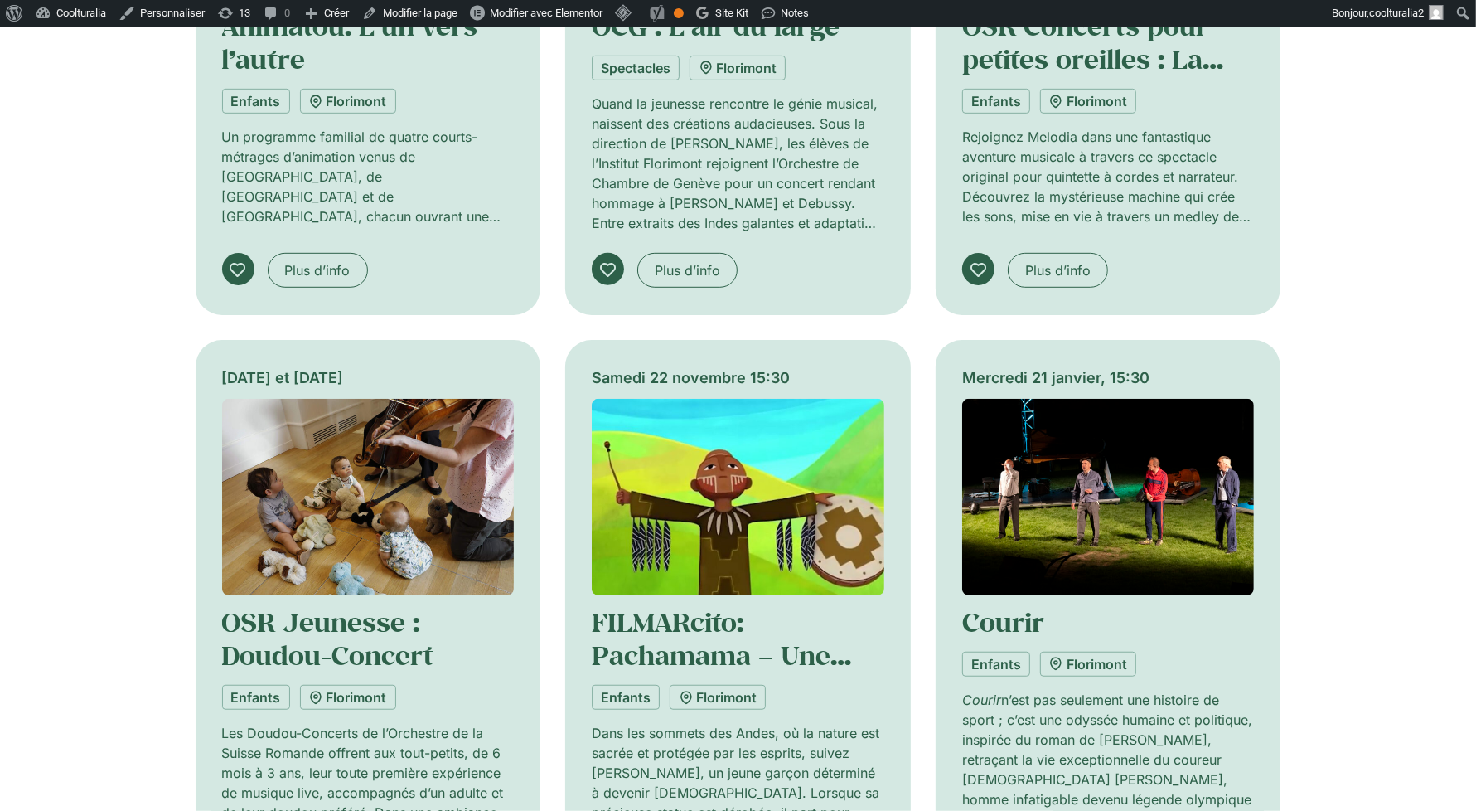
click at [377, 463] on img at bounding box center [368, 497] width 293 height 196
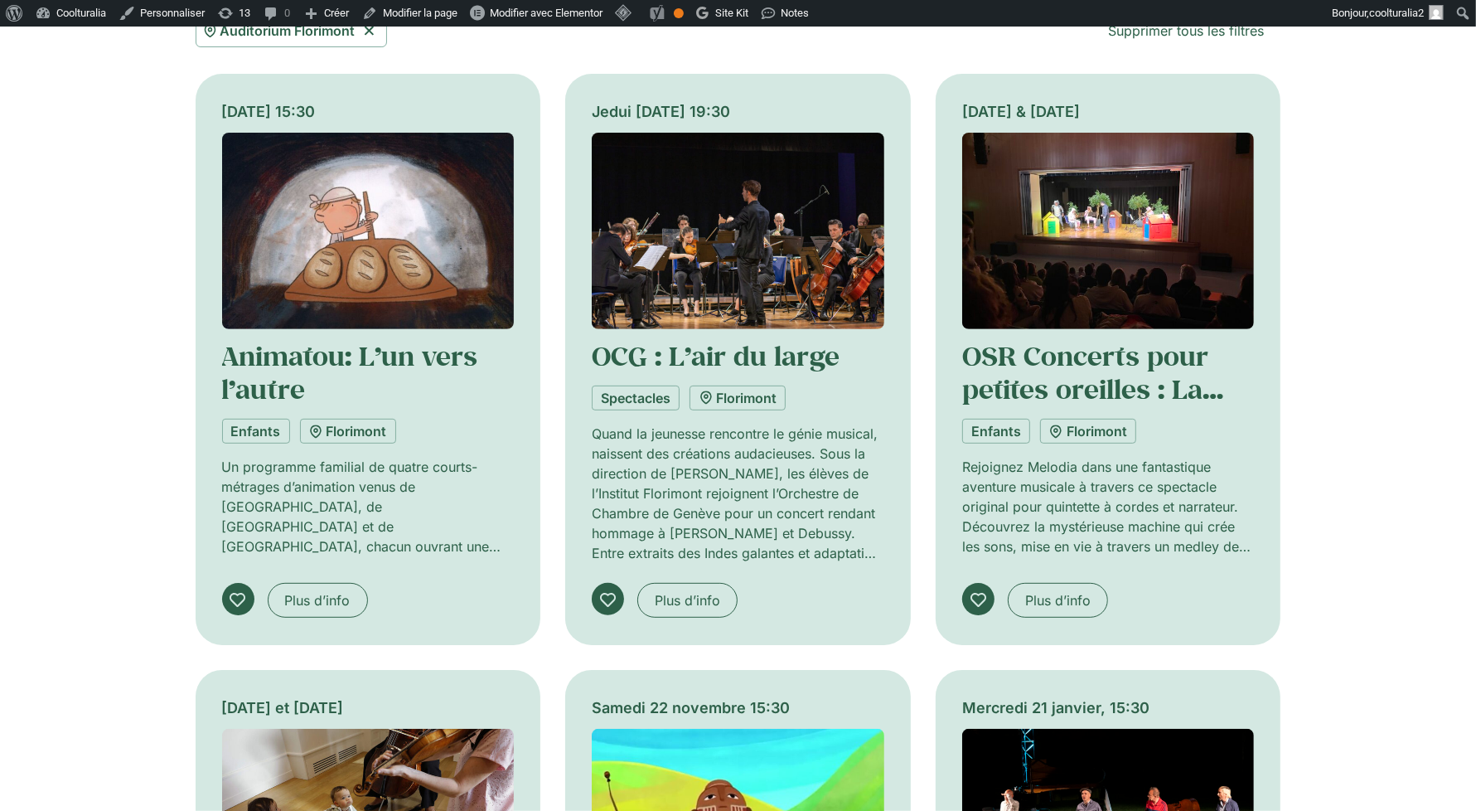
scroll to position [512, 0]
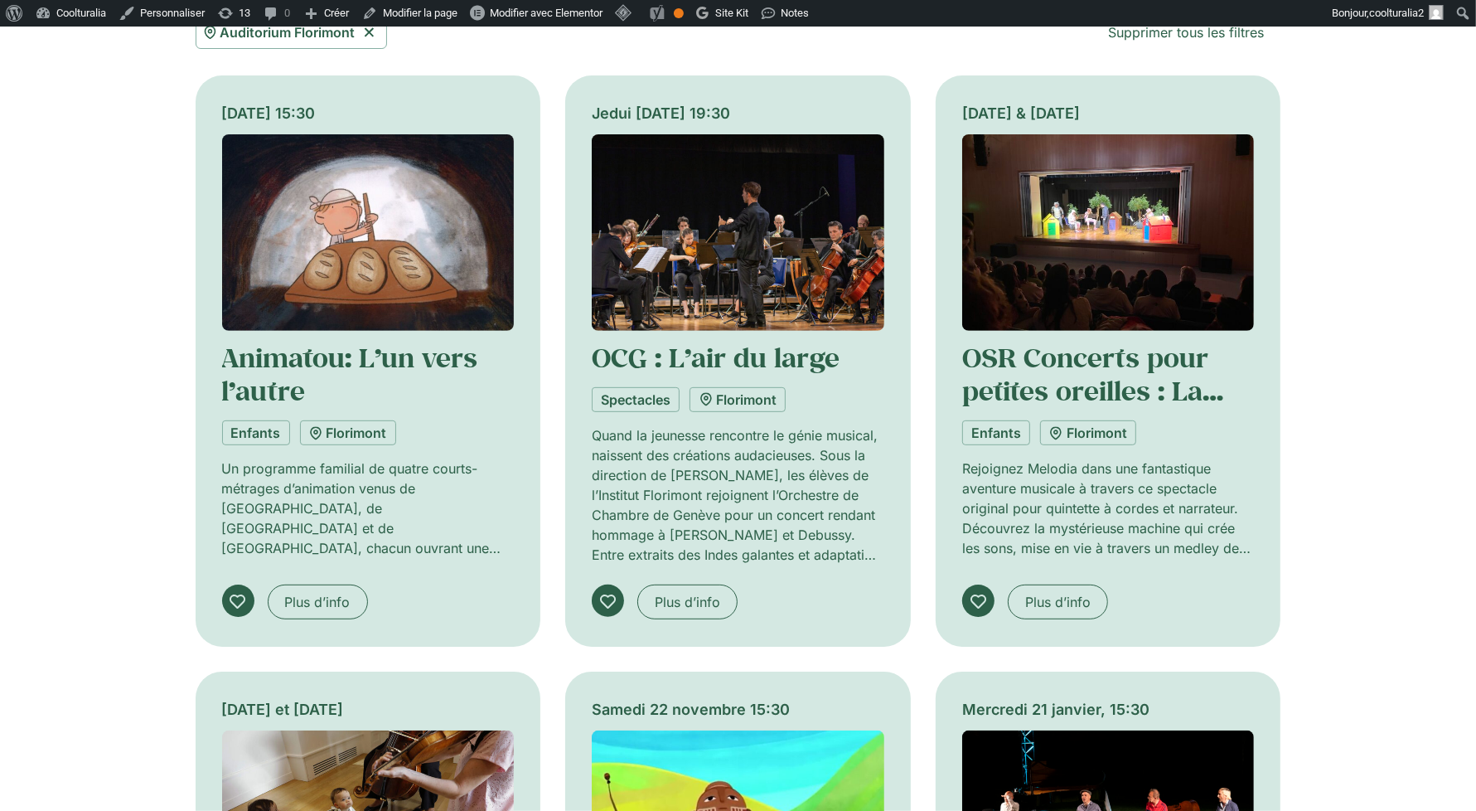
click at [1084, 236] on img at bounding box center [1108, 232] width 293 height 196
click at [1077, 261] on img at bounding box center [1108, 232] width 293 height 196
click at [1075, 366] on link "OSR Concerts pour petites oreilles : La Fabrique à sons" at bounding box center [1092, 391] width 261 height 102
click at [1063, 352] on link "OSR Concerts pour petites oreilles : La Fabrique à sons" at bounding box center [1092, 391] width 261 height 102
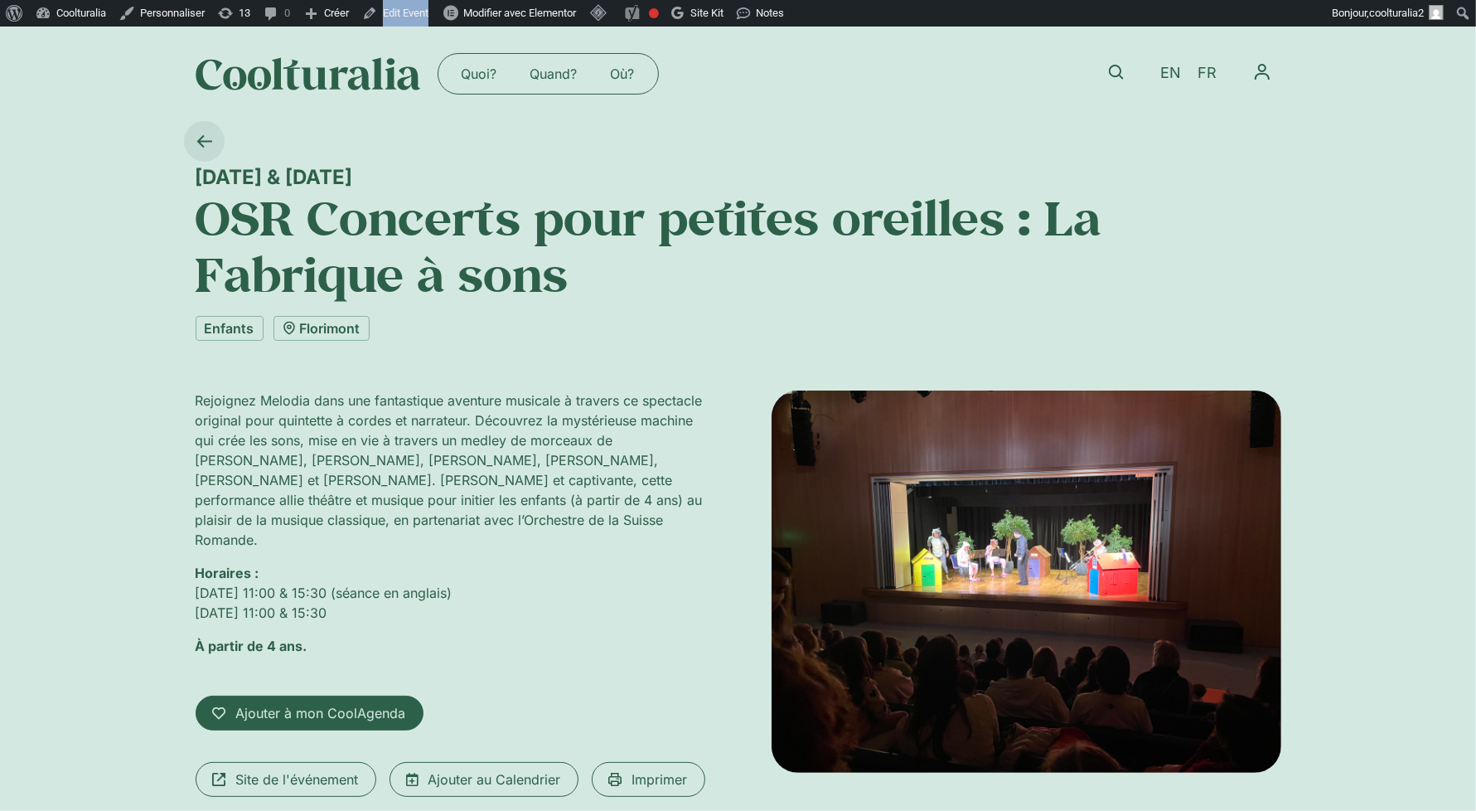
click at [201, 148] on icon at bounding box center [204, 141] width 16 height 16
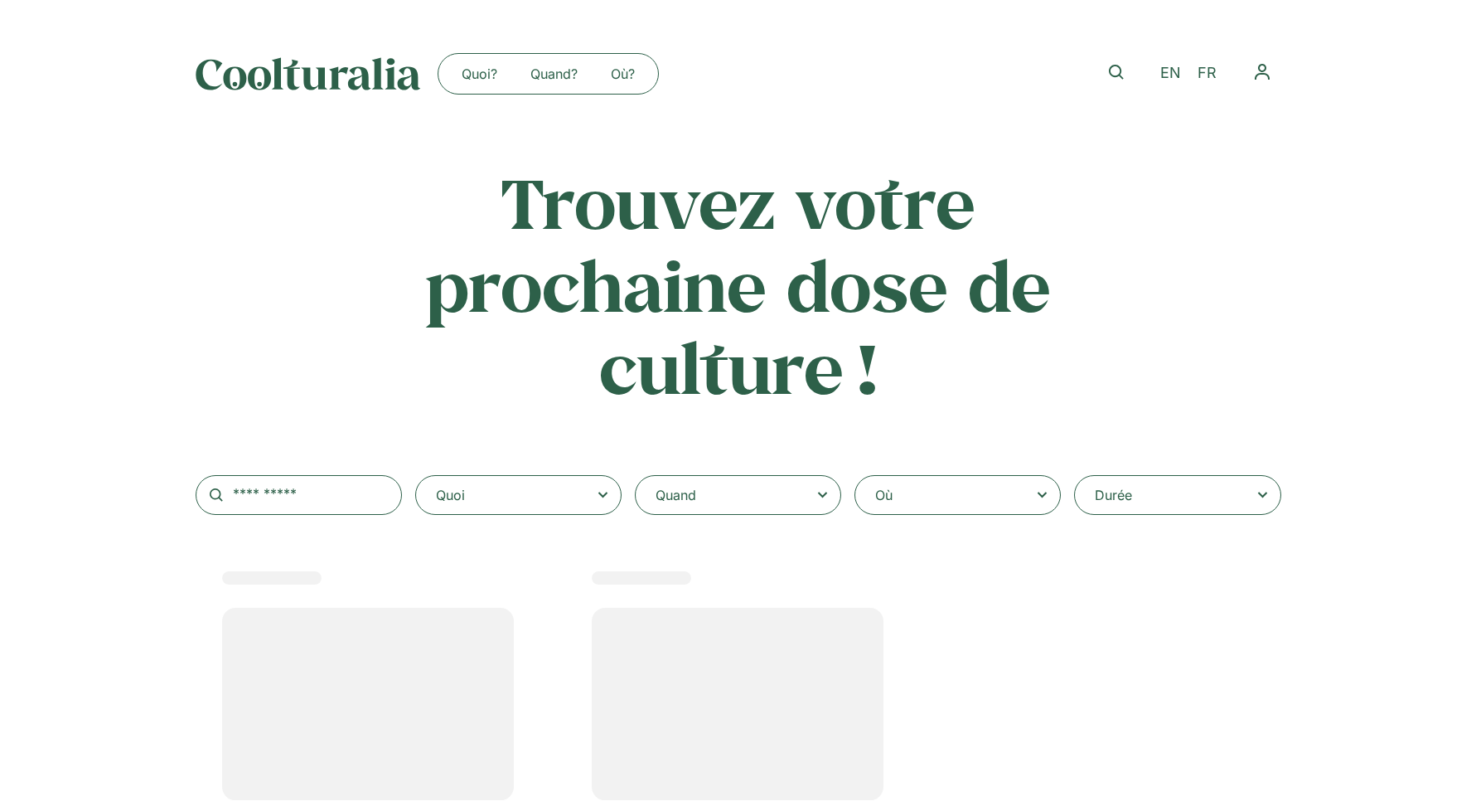
select select
select select "****"
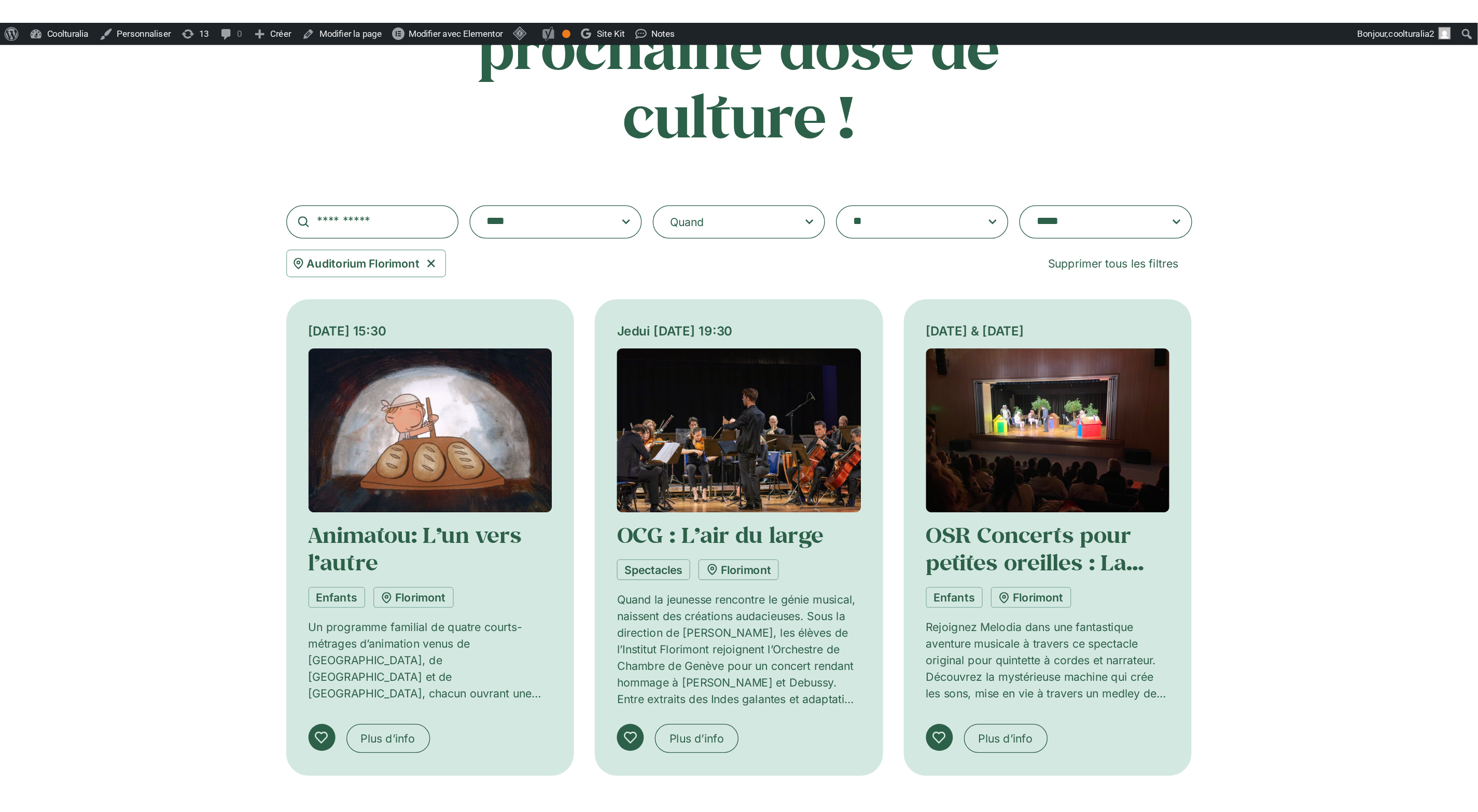
scroll to position [74, 0]
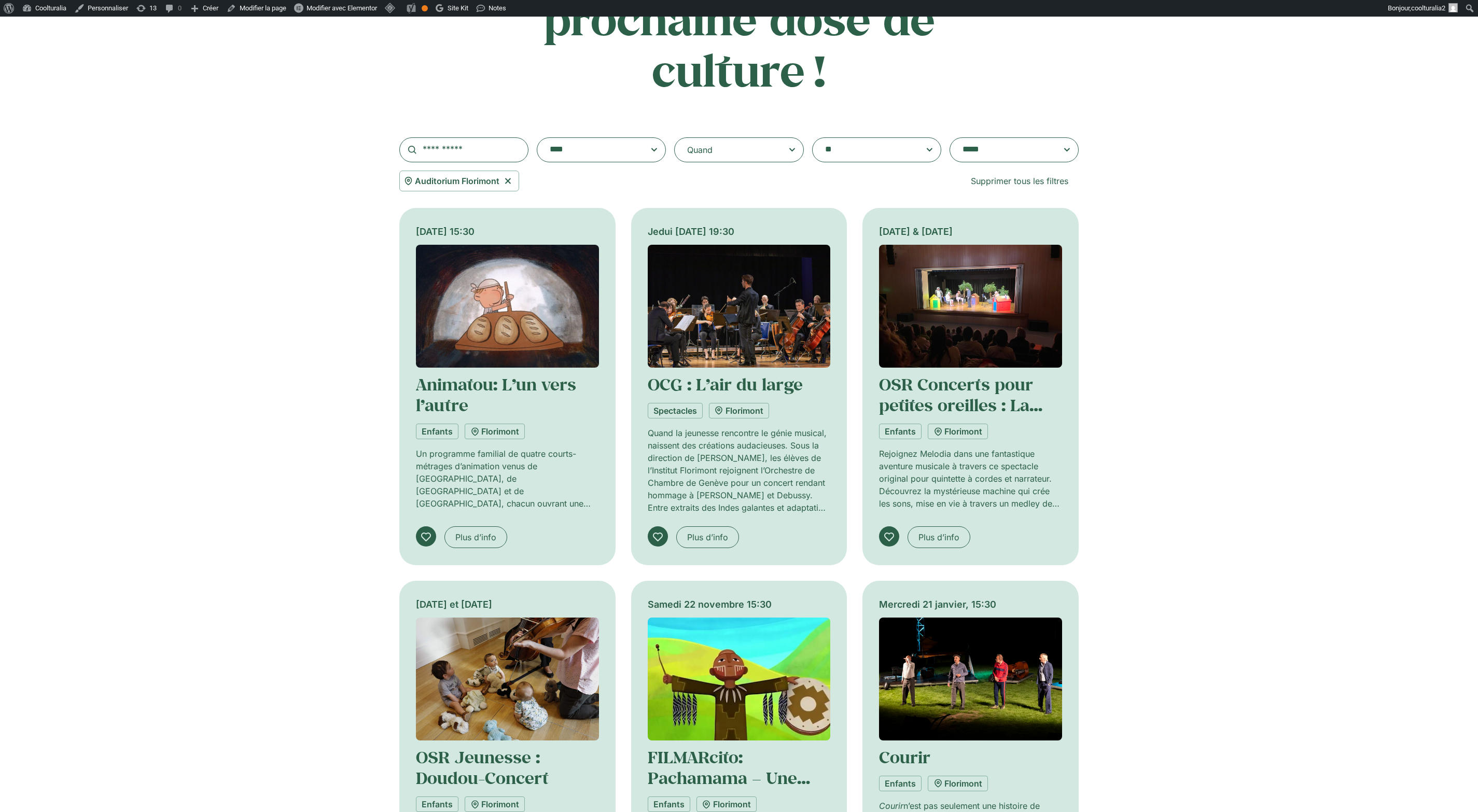
click at [923, 441] on div "[DATE] 15:30 Animatou: L’un vers l’autre Enfants Florimont Un programme familia…" at bounding box center [739, 589] width 1478 height 762
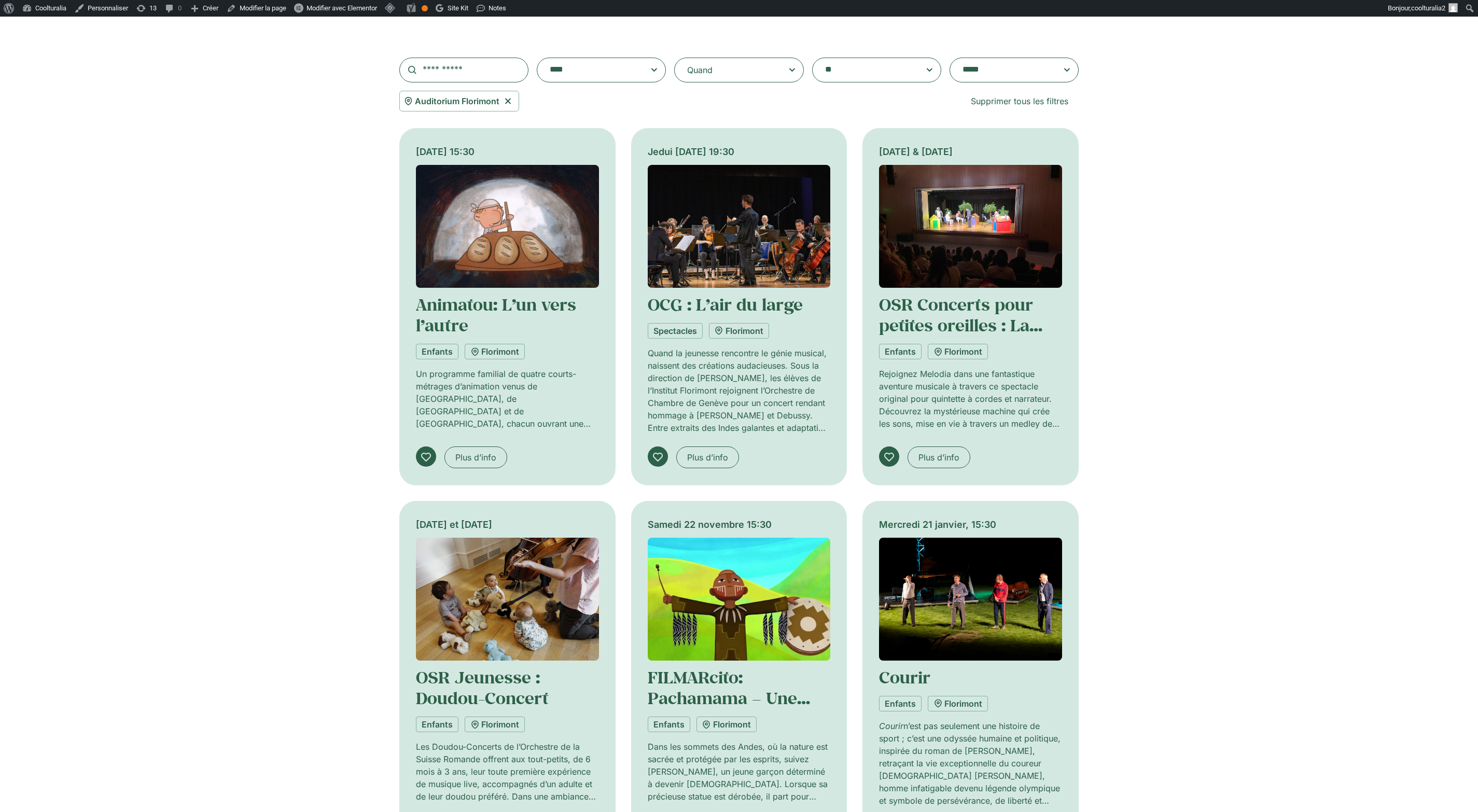
scroll to position [235, 0]
